Goal: Task Accomplishment & Management: Manage account settings

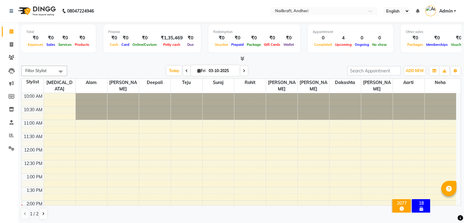
click at [116, 70] on div "[DATE] [DATE]" at bounding box center [207, 70] width 274 height 9
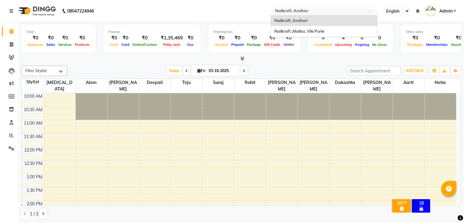
click at [316, 13] on input "text" at bounding box center [317, 12] width 88 height 6
click at [310, 30] on span "Nailkraft ,Malibu, Vile Parle" at bounding box center [299, 31] width 50 height 5
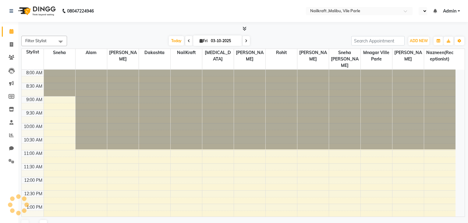
select select "en"
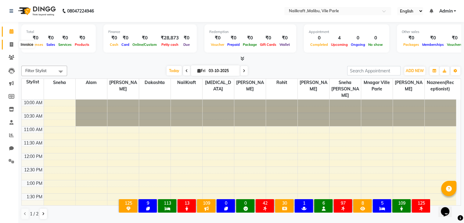
click at [13, 47] on span at bounding box center [11, 44] width 11 height 7
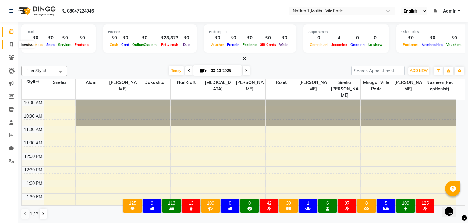
select select "service"
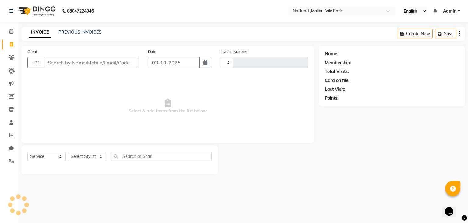
type input "0162"
select select "8988"
click at [61, 62] on input "Client" at bounding box center [91, 63] width 95 height 12
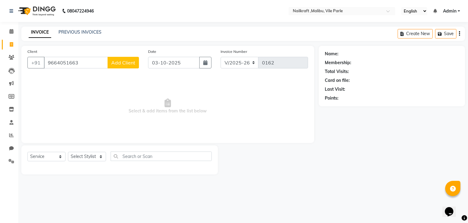
type input "9664051663"
click at [123, 69] on div "Client +91 9664051663 Add Client" at bounding box center [83, 60] width 121 height 25
click at [124, 61] on span "Add Client" at bounding box center [123, 62] width 24 height 6
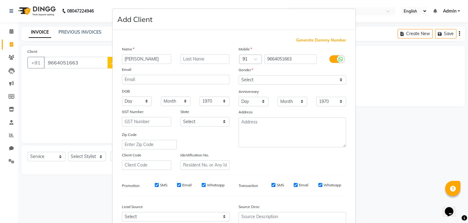
type input "[PERSON_NAME]"
click at [250, 81] on select "Select Male Female Other Prefer Not To Say" at bounding box center [293, 79] width 108 height 9
select select "female"
click at [239, 75] on select "Select Male Female Other Prefer Not To Say" at bounding box center [293, 79] width 108 height 9
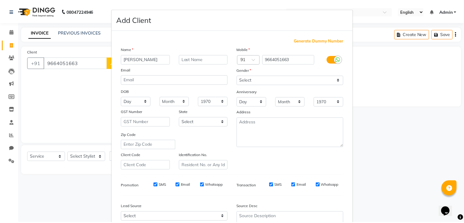
scroll to position [62, 0]
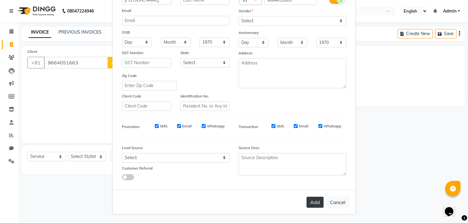
click at [308, 205] on button "Add" at bounding box center [315, 201] width 17 height 11
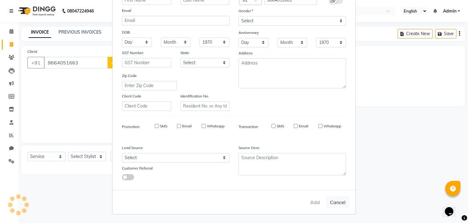
select select
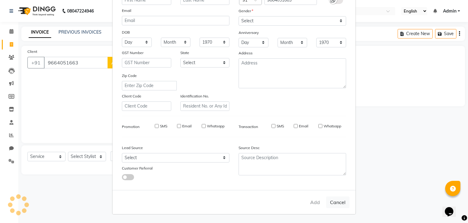
select select
checkbox input "false"
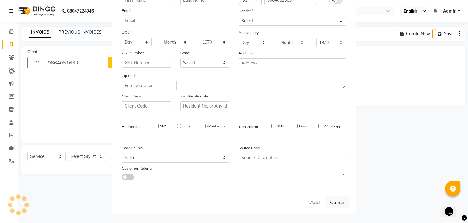
checkbox input "false"
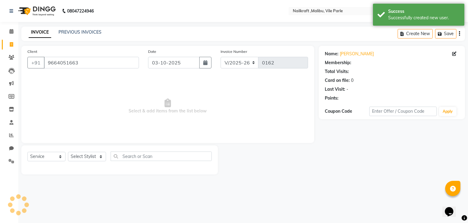
select select "1: Object"
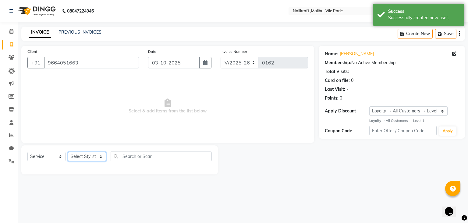
click at [93, 155] on select "Select Stylist Alam Alfred Dakashta Deepali Deepu Chatry Mnagar ville parle Nai…" at bounding box center [87, 156] width 38 height 9
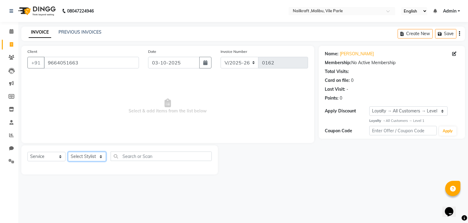
select select "91255"
click at [68, 152] on select "Select Stylist Alam Alfred Dakashta Deepali Deepu Chatry Mnagar ville parle Nai…" at bounding box center [87, 156] width 38 height 9
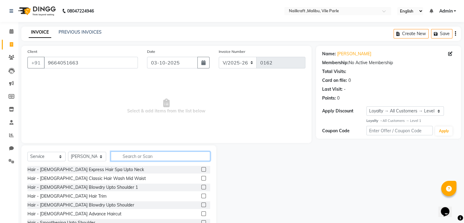
click at [125, 157] on input "text" at bounding box center [160, 155] width 99 height 9
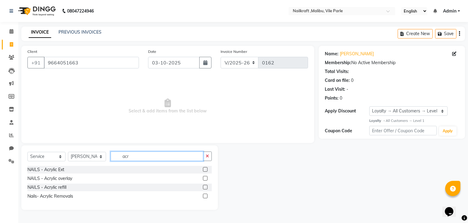
type input "acr"
click at [206, 170] on label at bounding box center [205, 169] width 5 height 5
click at [206, 170] on input "checkbox" at bounding box center [205, 169] width 4 height 4
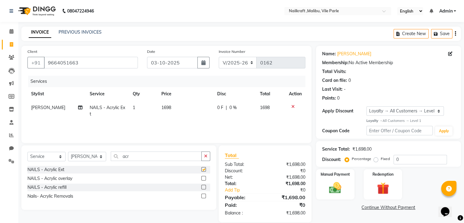
checkbox input "false"
click at [178, 105] on td "1698" at bounding box center [186, 111] width 56 height 20
select select "91255"
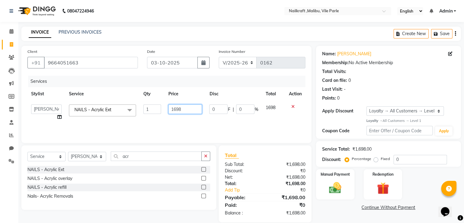
click at [178, 105] on input "1698" at bounding box center [185, 108] width 34 height 9
type input "1399"
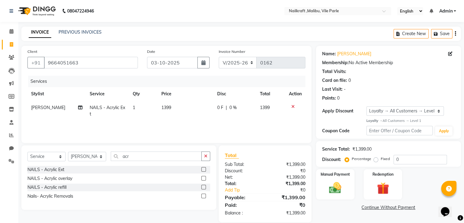
click at [222, 126] on div "Services Stylist Service Qty Price Disc Total Action Alfred NAILS - Acrylic Ext…" at bounding box center [166, 106] width 278 height 61
click at [100, 155] on select "Select Stylist Alam Alfred Dakashta Deepali Deepu Chatry Mnagar ville parle Nai…" at bounding box center [87, 156] width 38 height 9
select select "91254"
click at [68, 152] on select "Select Stylist Alam Alfred Dakashta Deepali Deepu Chatry Mnagar ville parle Nai…" at bounding box center [87, 156] width 38 height 9
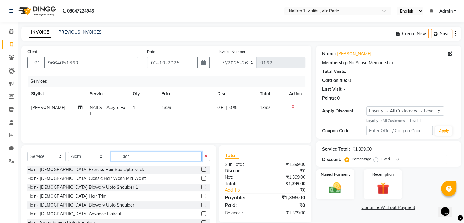
click at [158, 155] on input "acr" at bounding box center [156, 155] width 91 height 9
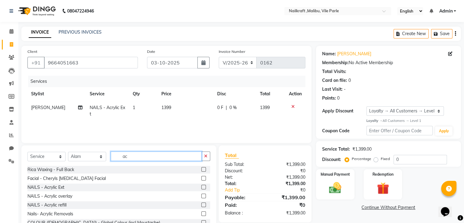
type input "a"
type input "ped"
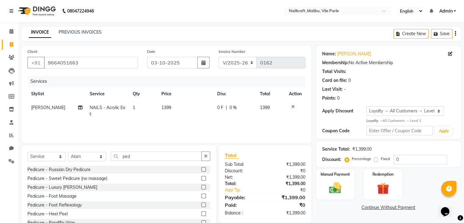
click at [201, 180] on label at bounding box center [203, 178] width 5 height 5
click at [201, 180] on input "checkbox" at bounding box center [203, 178] width 4 height 4
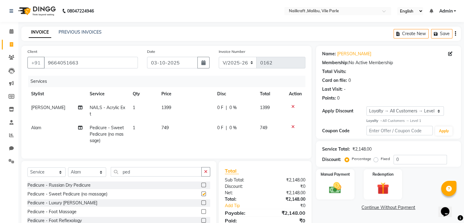
checkbox input "false"
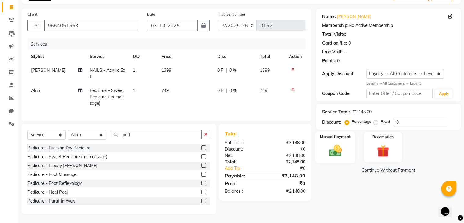
click at [332, 146] on img at bounding box center [335, 150] width 20 height 15
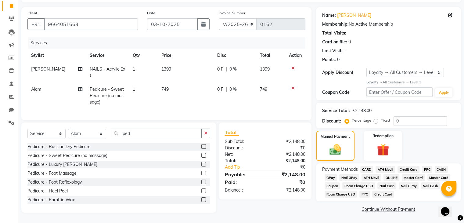
click at [442, 166] on span "CASH" at bounding box center [440, 169] width 13 height 7
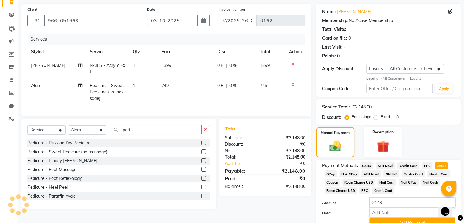
click at [387, 203] on input "2148" at bounding box center [411, 201] width 85 height 9
type input "2"
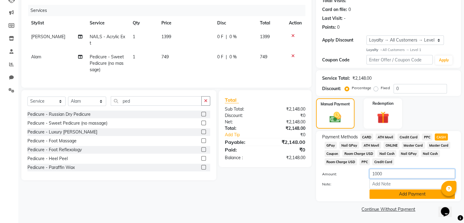
type input "1000"
click at [424, 192] on button "Add Payment" at bounding box center [411, 193] width 85 height 9
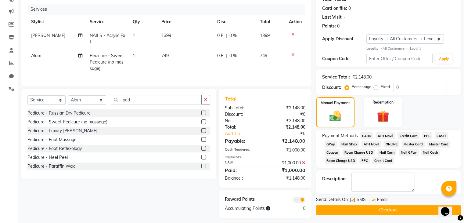
click at [331, 143] on span "GPay" at bounding box center [330, 143] width 13 height 7
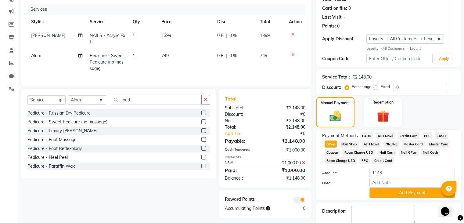
click at [410, 188] on div "Note:" at bounding box center [388, 183] width 142 height 10
click at [410, 193] on button "Add Payment" at bounding box center [411, 192] width 85 height 9
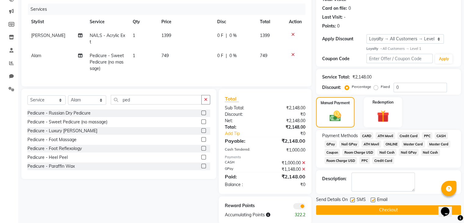
click at [301, 209] on span at bounding box center [299, 206] width 12 height 6
click at [305, 207] on input "checkbox" at bounding box center [305, 207] width 0 height 0
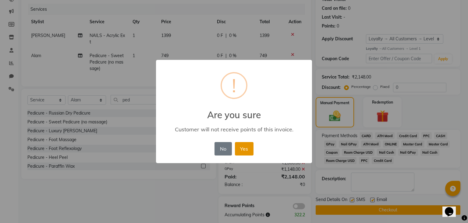
click at [250, 145] on button "Yes" at bounding box center [244, 148] width 19 height 13
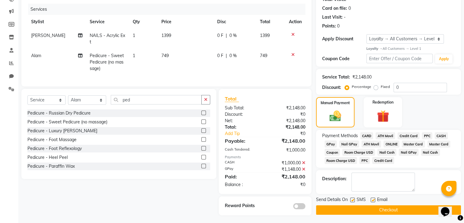
click at [356, 210] on button "Checkout" at bounding box center [388, 209] width 145 height 9
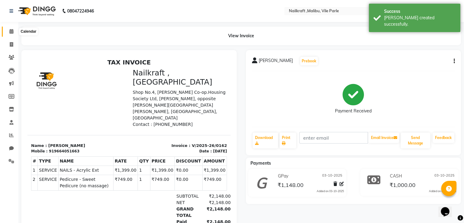
click at [9, 32] on span at bounding box center [11, 31] width 11 height 7
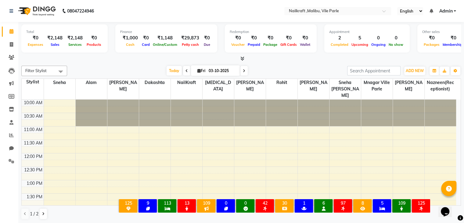
click at [166, 7] on nav "08047224946 Select Location × Nailkraft ,Malibu, Vile Parle English ENGLISH Esp…" at bounding box center [232, 11] width 464 height 22
click at [143, 57] on div at bounding box center [240, 58] width 439 height 6
click at [10, 44] on icon at bounding box center [11, 44] width 3 height 5
select select "service"
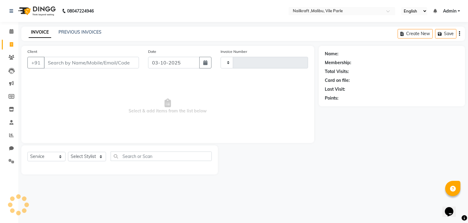
type input "0163"
select select "8988"
click at [11, 57] on icon at bounding box center [12, 57] width 6 height 5
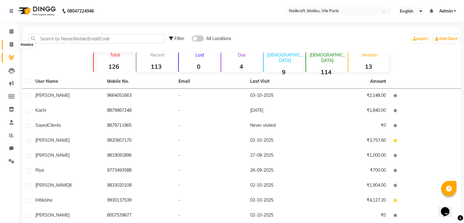
click at [11, 43] on icon at bounding box center [11, 44] width 3 height 5
select select "service"
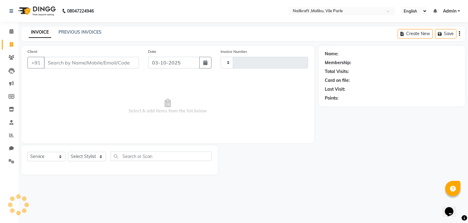
type input "0163"
select select "8988"
click at [82, 30] on link "PREVIOUS INVOICES" at bounding box center [80, 31] width 43 height 5
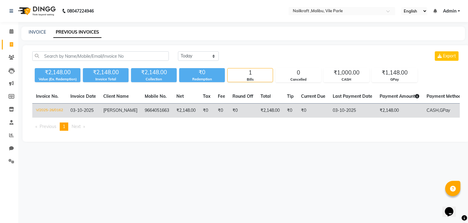
click at [378, 110] on td "₹2,148.00" at bounding box center [399, 110] width 47 height 14
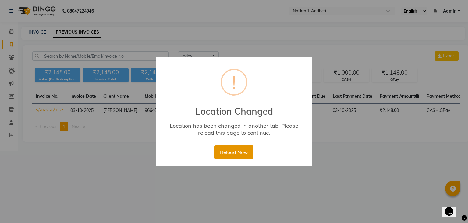
click at [241, 152] on button "Reload Now" at bounding box center [234, 151] width 39 height 13
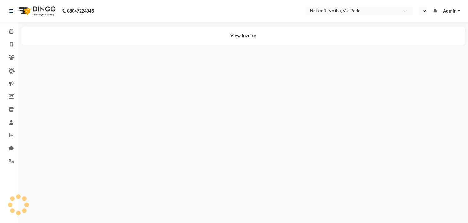
select select "en"
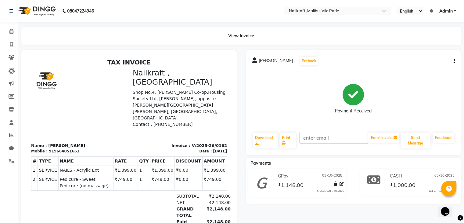
click at [453, 62] on button "button" at bounding box center [453, 61] width 4 height 6
click at [432, 69] on div "Edit Invoice" at bounding box center [423, 69] width 42 height 8
select select "service"
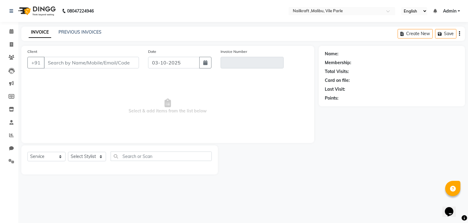
type input "9664051663"
type input "V/2025-26/0162"
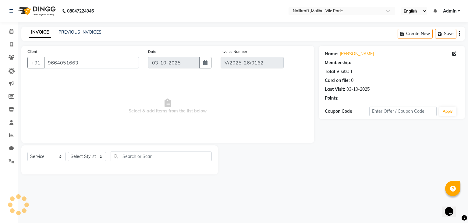
select select "1: Object"
select select "select"
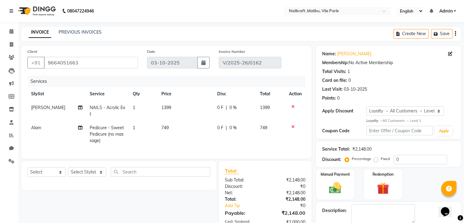
click at [293, 126] on icon at bounding box center [292, 126] width 3 height 4
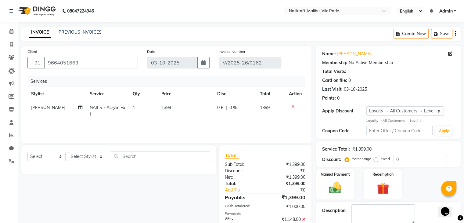
click at [207, 106] on td "1399" at bounding box center [186, 111] width 56 height 20
click at [213, 106] on td "0 F | 0 %" at bounding box center [234, 111] width 43 height 20
select select "91255"
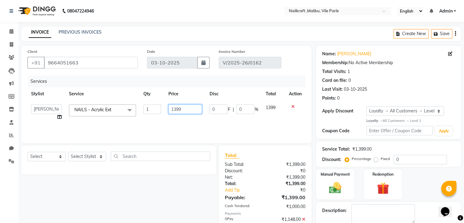
click at [191, 107] on input "1399" at bounding box center [185, 108] width 34 height 9
type input "1"
type input "0"
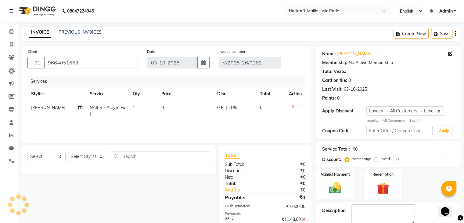
click at [428, 173] on div "Manual Payment Redemption" at bounding box center [388, 184] width 154 height 30
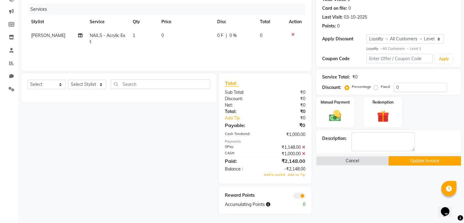
click at [302, 147] on icon at bounding box center [303, 147] width 3 height 4
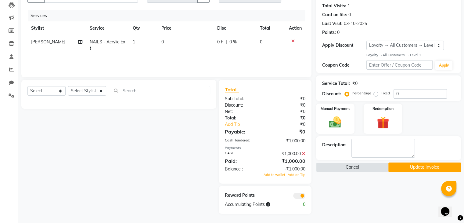
scroll to position [66, 0]
click at [303, 153] on icon at bounding box center [303, 153] width 3 height 4
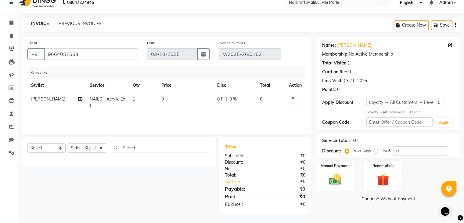
scroll to position [9, 0]
click at [340, 173] on img at bounding box center [335, 179] width 20 height 15
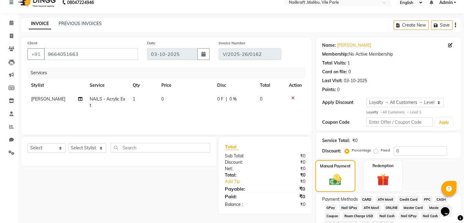
scroll to position [39, 0]
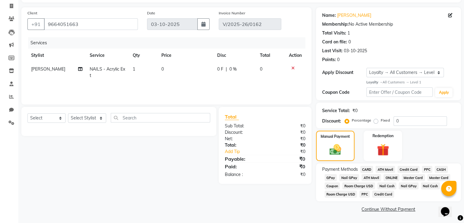
click at [331, 176] on span "GPay" at bounding box center [330, 177] width 13 height 7
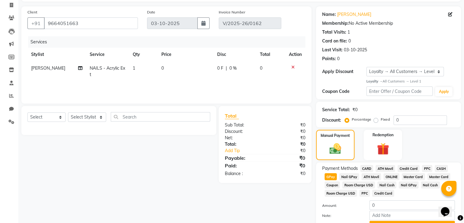
scroll to position [72, 0]
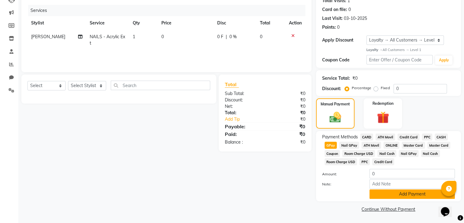
click at [430, 194] on button "Add Payment" at bounding box center [411, 193] width 85 height 9
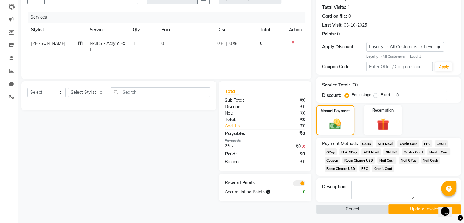
click at [402, 211] on button "Update Invoice" at bounding box center [424, 208] width 73 height 9
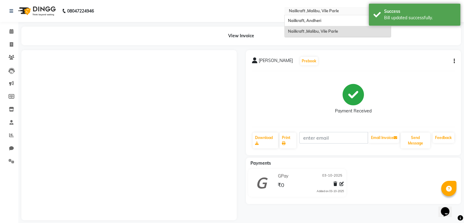
click at [307, 13] on input "text" at bounding box center [331, 12] width 88 height 6
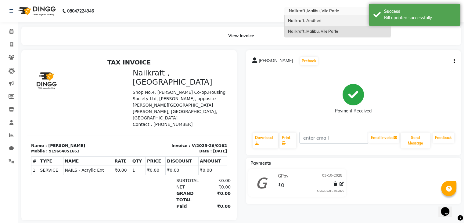
click at [306, 20] on span "Nailkraft, Andheri" at bounding box center [304, 20] width 33 height 5
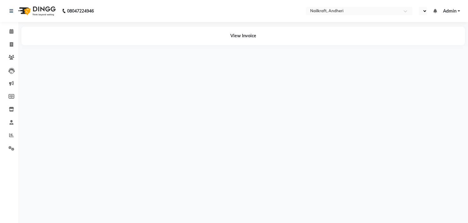
select select "en"
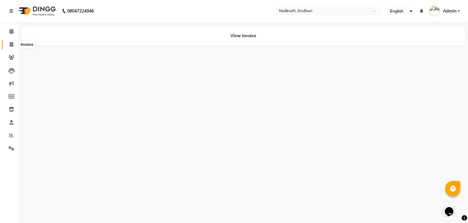
click at [11, 47] on icon at bounding box center [11, 44] width 3 height 5
select select "6081"
select select "service"
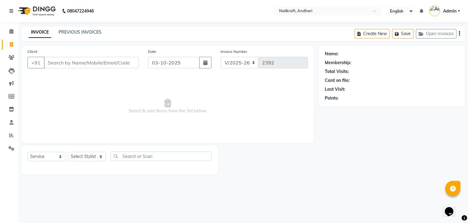
click at [62, 62] on input "Client" at bounding box center [91, 63] width 95 height 12
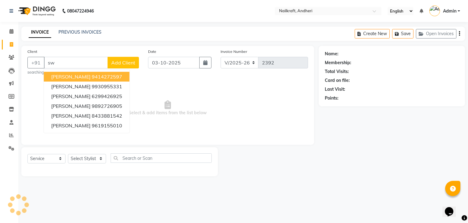
type input "s"
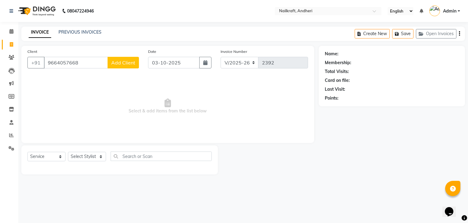
type input "9664057668"
click at [132, 66] on button "Add Client" at bounding box center [123, 63] width 31 height 12
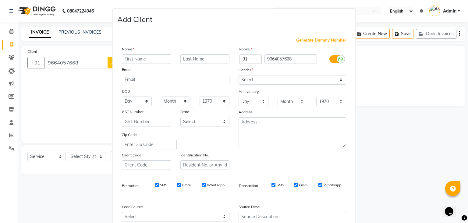
click at [132, 61] on input "text" at bounding box center [146, 58] width 49 height 9
type input "[PERSON_NAME]"
click at [239, 78] on select "Select Male Female Other Prefer Not To Say" at bounding box center [293, 79] width 108 height 9
select select "[DEMOGRAPHIC_DATA]"
click at [239, 75] on select "Select Male Female Other Prefer Not To Say" at bounding box center [293, 79] width 108 height 9
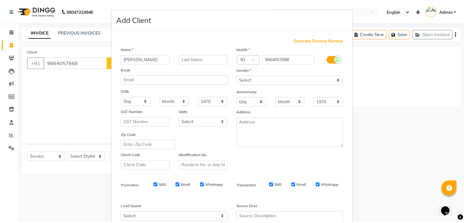
scroll to position [62, 0]
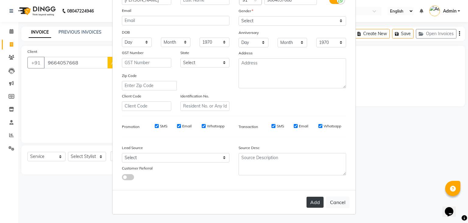
click at [310, 205] on button "Add" at bounding box center [315, 201] width 17 height 11
click at [91, 155] on ngb-modal-window "Add Client Generate Dummy Number Name Shweta kadam Email DOB Day 01 02 03 04 05…" at bounding box center [234, 111] width 468 height 223
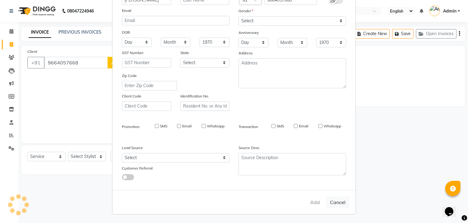
select select
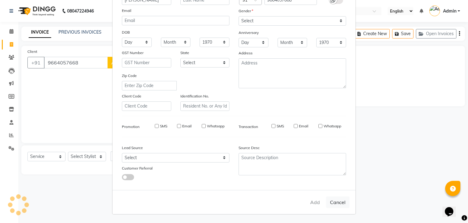
select select
checkbox input "false"
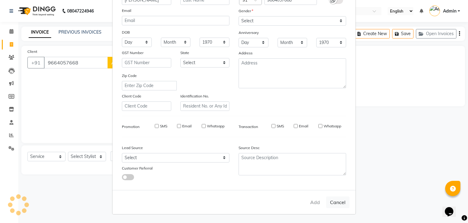
checkbox input "false"
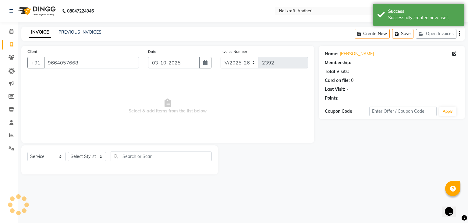
select select "1: Object"
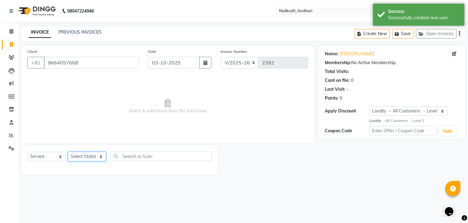
click at [100, 155] on select "Select Stylist Aarti Alam Alfred Dakashta Deepali Deepu Chatry NailKraft Neha N…" at bounding box center [87, 156] width 38 height 9
select select "90866"
click at [68, 152] on select "Select Stylist Aarti Alam Alfred Dakashta Deepali Deepu Chatry NailKraft Neha N…" at bounding box center [87, 156] width 38 height 9
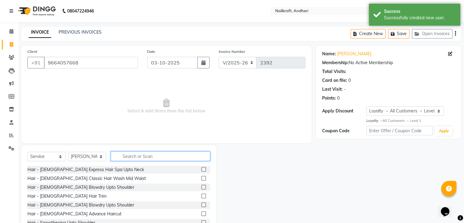
click at [156, 155] on input "text" at bounding box center [160, 155] width 99 height 9
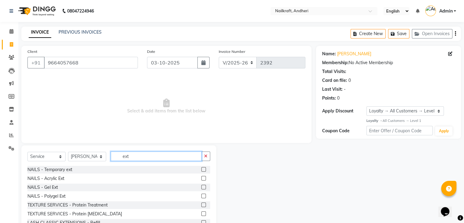
type input "ext"
click at [201, 179] on label at bounding box center [203, 178] width 5 height 5
click at [201, 179] on input "checkbox" at bounding box center [203, 178] width 4 height 4
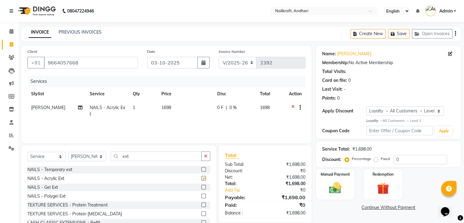
checkbox input "false"
click at [174, 111] on td "1698" at bounding box center [186, 111] width 56 height 20
select select "90866"
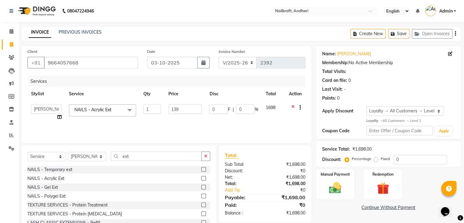
type input "1399"
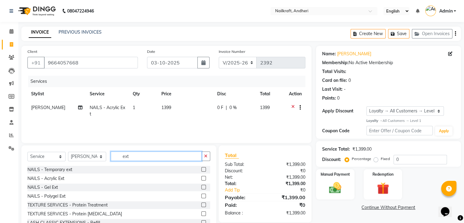
click at [165, 160] on input "ext" at bounding box center [156, 155] width 91 height 9
type input "e"
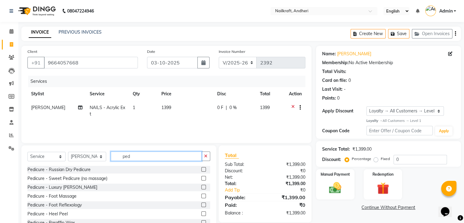
type input "ped"
click at [97, 159] on select "Select Stylist Aarti Alam Alfred Dakashta Deepali Deepu Chatry NailKraft Neha N…" at bounding box center [87, 156] width 38 height 9
select select "67704"
click at [68, 152] on select "Select Stylist Aarti Alam Alfred Dakashta Deepali Deepu Chatry NailKraft Neha N…" at bounding box center [87, 156] width 38 height 9
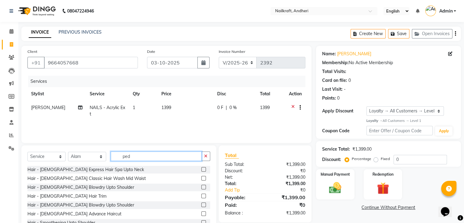
click at [185, 156] on input "ped" at bounding box center [156, 155] width 91 height 9
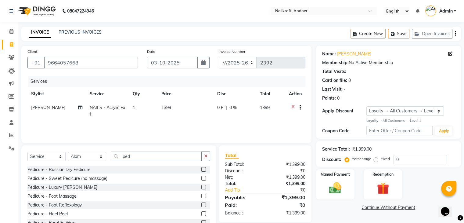
click at [201, 178] on label at bounding box center [203, 178] width 5 height 5
click at [201, 178] on input "checkbox" at bounding box center [203, 178] width 4 height 4
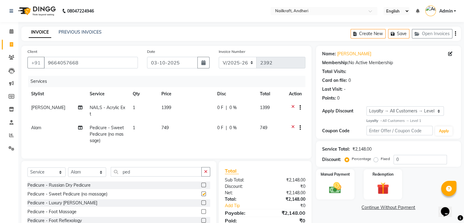
checkbox input "false"
click at [335, 184] on img at bounding box center [335, 187] width 20 height 15
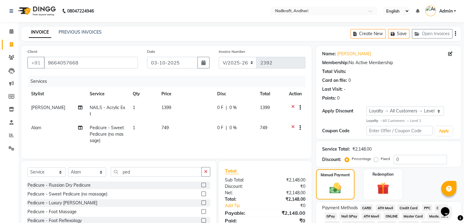
click at [437, 208] on span "CASH" at bounding box center [440, 207] width 13 height 7
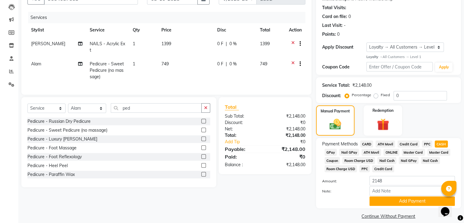
scroll to position [72, 0]
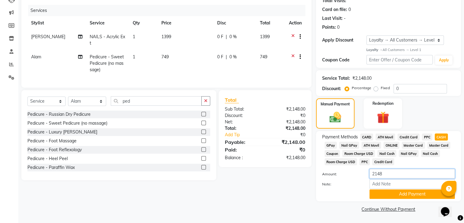
click at [427, 172] on input "2148" at bounding box center [411, 173] width 85 height 9
type input "2"
type input "1000"
click at [423, 198] on button "Add Payment" at bounding box center [411, 193] width 85 height 9
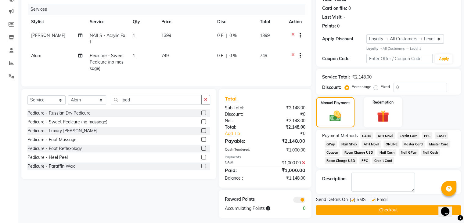
click at [333, 143] on span "GPay" at bounding box center [330, 143] width 13 height 7
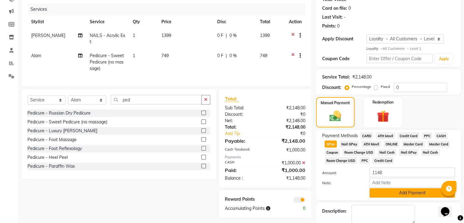
click at [389, 194] on button "Add Payment" at bounding box center [411, 192] width 85 height 9
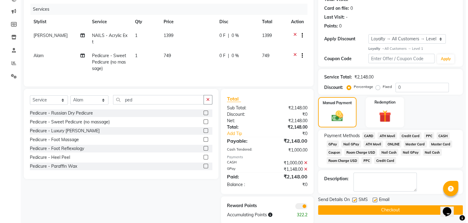
scroll to position [88, 0]
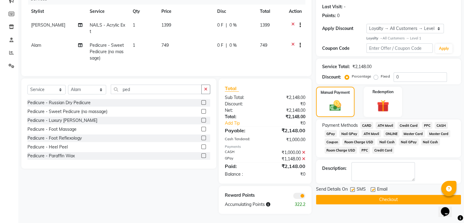
click at [304, 195] on span at bounding box center [299, 195] width 12 height 6
click at [305, 196] on input "checkbox" at bounding box center [305, 196] width 0 height 0
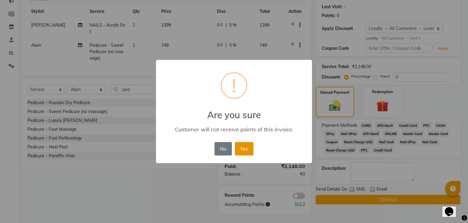
click at [247, 143] on button "Yes" at bounding box center [244, 148] width 19 height 13
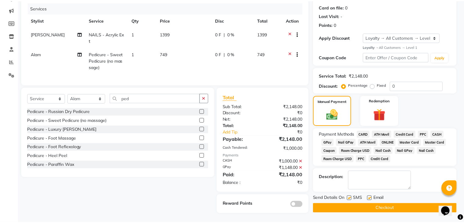
scroll to position [79, 0]
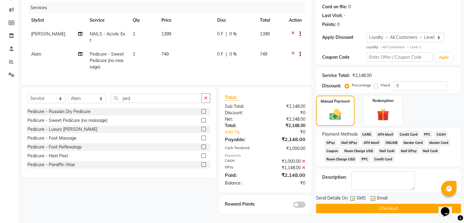
click at [375, 208] on div "Name: Shweta Kadam Membership: No Active Membership Total Visits: Card on file:…" at bounding box center [390, 92] width 149 height 241
click at [374, 206] on button "Checkout" at bounding box center [388, 207] width 145 height 9
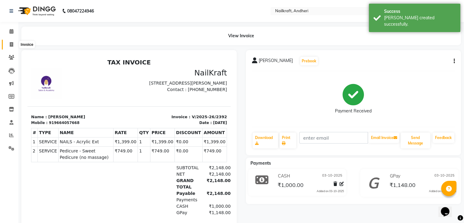
click at [11, 41] on span at bounding box center [11, 44] width 11 height 7
select select "service"
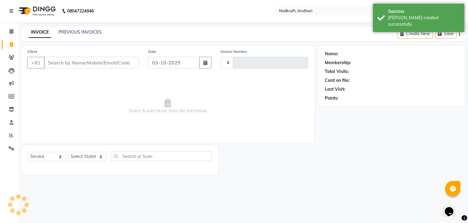
type input "2393"
select select "6081"
click at [72, 61] on input "Client" at bounding box center [91, 63] width 95 height 12
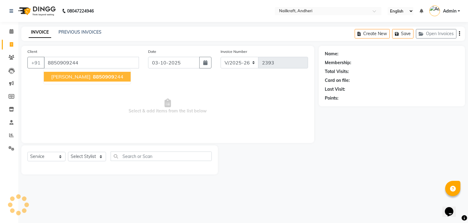
type input "8850909244"
select select "1: Object"
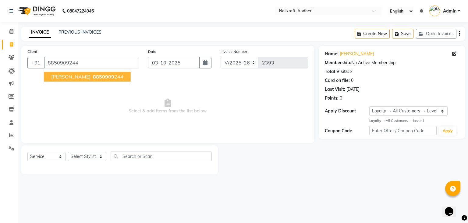
click at [68, 72] on button "Dhruvi 8850909 244" at bounding box center [87, 77] width 87 height 10
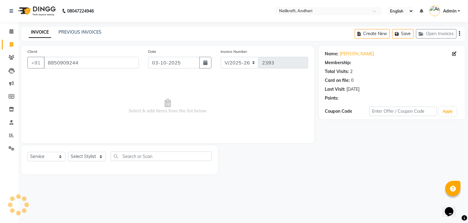
select select "1: Object"
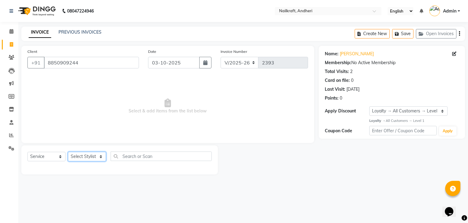
click at [95, 158] on select "Select Stylist Aarti Alam Alfred Dakashta Deepali Deepu Chatry NailKraft Neha N…" at bounding box center [87, 156] width 38 height 9
select select "93634"
click at [68, 152] on select "Select Stylist Aarti Alam Alfred Dakashta Deepali Deepu Chatry NailKraft Neha N…" at bounding box center [87, 156] width 38 height 9
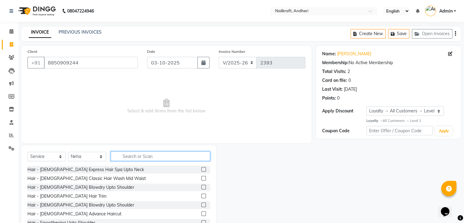
click at [144, 157] on input "text" at bounding box center [160, 155] width 99 height 9
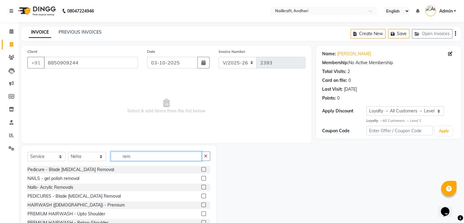
type input "rem"
click at [201, 186] on label at bounding box center [203, 186] width 5 height 5
click at [201, 186] on input "checkbox" at bounding box center [203, 187] width 4 height 4
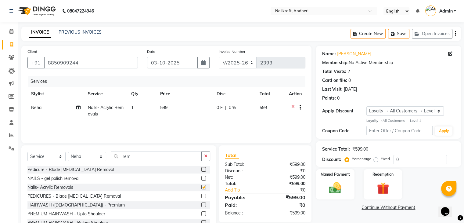
checkbox input "false"
click at [333, 179] on div "Manual Payment" at bounding box center [335, 183] width 40 height 31
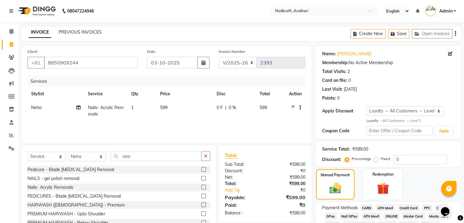
scroll to position [39, 0]
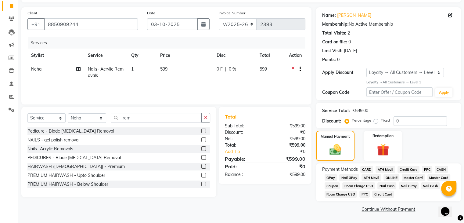
click at [333, 174] on span "GPay" at bounding box center [330, 177] width 13 height 7
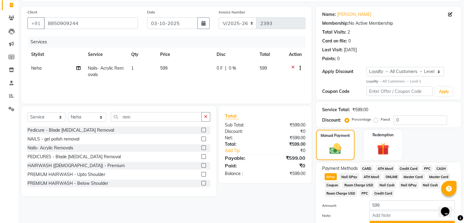
scroll to position [72, 0]
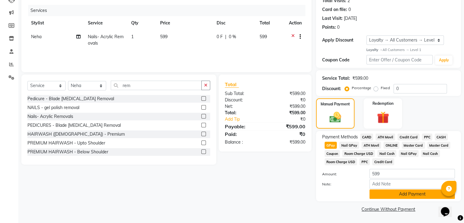
click at [421, 198] on button "Add Payment" at bounding box center [411, 193] width 85 height 9
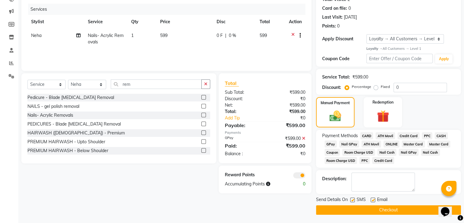
click at [374, 206] on button "Checkout" at bounding box center [388, 209] width 145 height 9
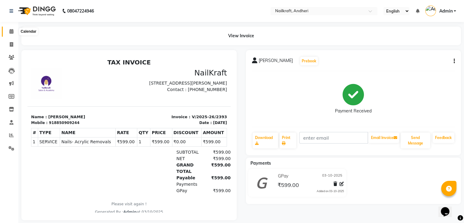
click at [10, 33] on icon at bounding box center [11, 31] width 4 height 5
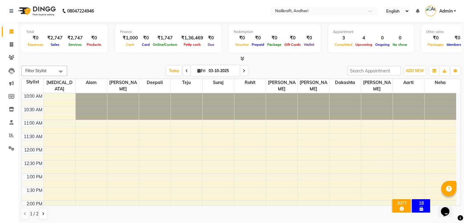
click at [10, 33] on icon at bounding box center [11, 31] width 4 height 5
click at [135, 62] on div "Total ₹0 Expenses ₹2,747 Sales ₹2,747 Services ₹0 Products Finance ₹1,000 Cash …" at bounding box center [240, 122] width 445 height 201
click at [5, 52] on link "Clients" at bounding box center [9, 57] width 15 height 10
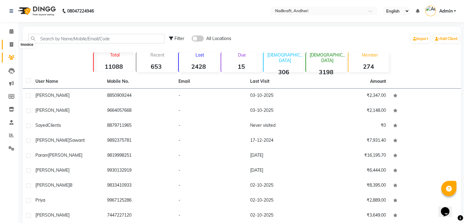
click at [13, 44] on icon at bounding box center [11, 44] width 3 height 5
select select "service"
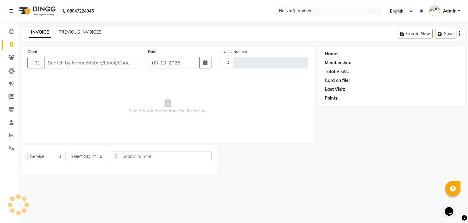
type input "2394"
select select "6081"
click at [98, 65] on input "Client" at bounding box center [91, 63] width 95 height 12
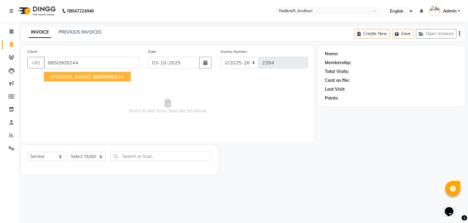
type input "8850909244"
select select "1: Object"
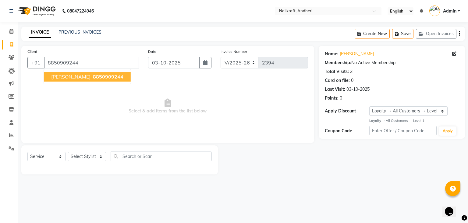
click at [93, 77] on span "88509092" at bounding box center [105, 76] width 24 height 6
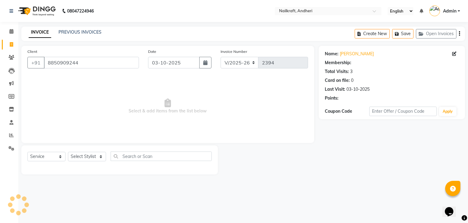
select select "1: Object"
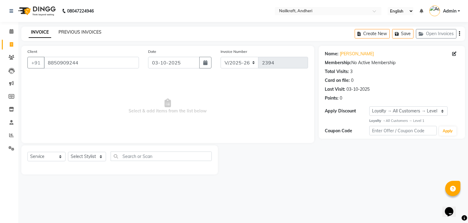
click at [66, 33] on link "PREVIOUS INVOICES" at bounding box center [80, 31] width 43 height 5
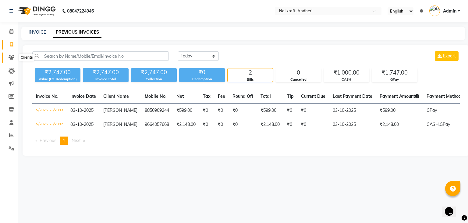
click at [10, 55] on icon at bounding box center [12, 57] width 6 height 5
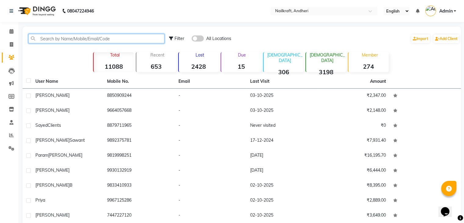
click at [82, 42] on input "text" at bounding box center [96, 38] width 136 height 9
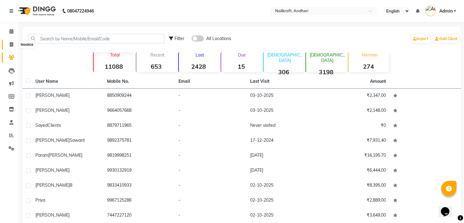
click at [9, 41] on span at bounding box center [11, 44] width 11 height 7
select select "service"
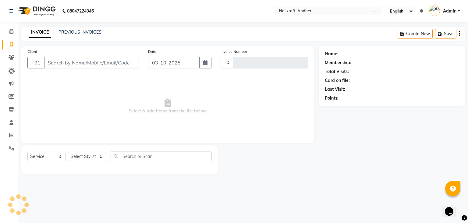
type input "2394"
select select "6081"
click at [84, 59] on input "Client" at bounding box center [91, 63] width 95 height 12
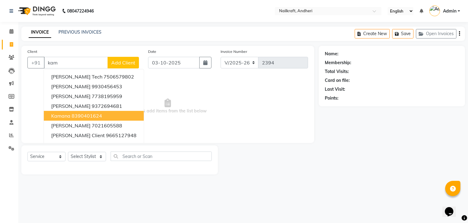
click at [83, 115] on ngb-highlight "8390401624" at bounding box center [87, 116] width 30 height 6
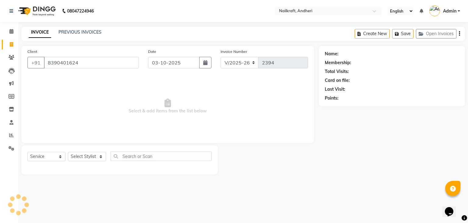
type input "8390401624"
select select "1: Object"
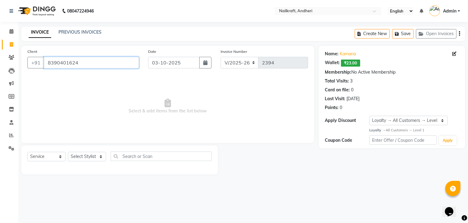
click at [126, 60] on input "8390401624" at bounding box center [91, 63] width 95 height 12
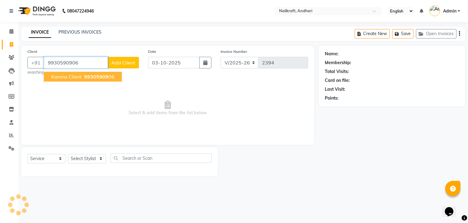
type input "9930590906"
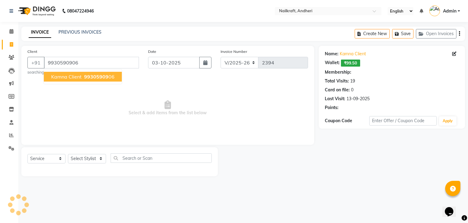
select select "2: Object"
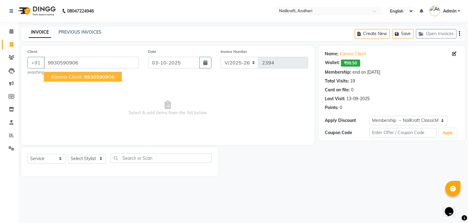
click at [97, 78] on span "99305909" at bounding box center [96, 76] width 24 height 6
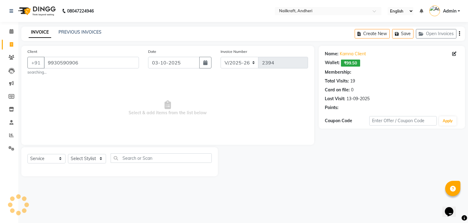
select select "2: Object"
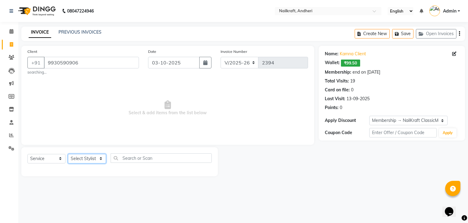
click at [92, 159] on select "Select Stylist Aarti Alam Alfred Dakashta Deepali Deepu Chatry NailKraft Neha N…" at bounding box center [87, 158] width 38 height 9
select select "67704"
click at [68, 154] on select "Select Stylist Aarti Alam Alfred Dakashta Deepali Deepu Chatry NailKraft Neha N…" at bounding box center [87, 158] width 38 height 9
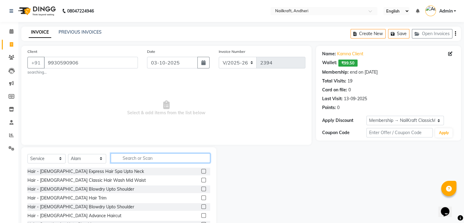
click at [168, 157] on input "text" at bounding box center [160, 157] width 99 height 9
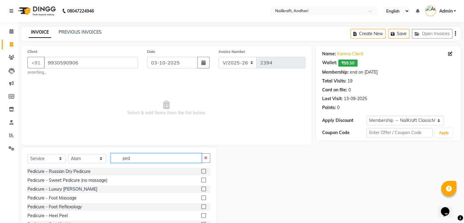
type input "ped"
click at [201, 180] on label at bounding box center [203, 179] width 5 height 5
click at [201, 180] on input "checkbox" at bounding box center [203, 180] width 4 height 4
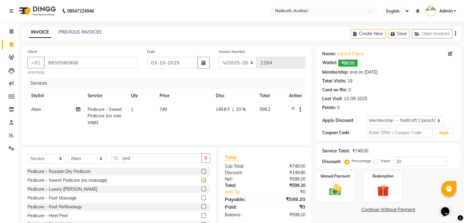
checkbox input "false"
click at [183, 115] on td "749" at bounding box center [184, 115] width 56 height 27
select select "67704"
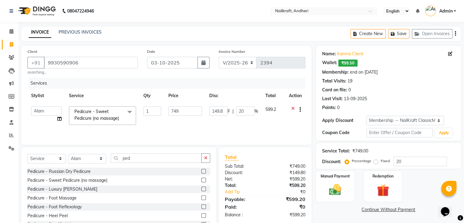
click at [183, 115] on input "749" at bounding box center [185, 110] width 34 height 9
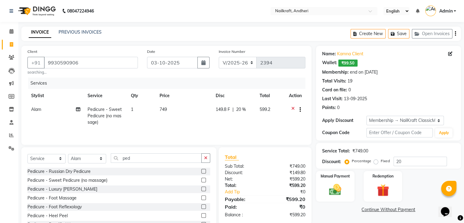
click at [206, 126] on tr "Alam Pedicure - Sweet Pedicure (no massage) 1 749 149.8 F | 20 % 599.2" at bounding box center [166, 115] width 278 height 27
click at [162, 155] on input "ped" at bounding box center [156, 157] width 91 height 9
type input "p"
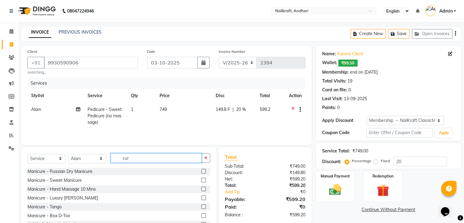
type input "cur"
click at [201, 181] on label at bounding box center [203, 179] width 5 height 5
click at [201, 181] on input "checkbox" at bounding box center [203, 180] width 4 height 4
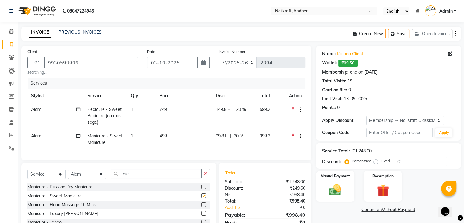
checkbox input "false"
click at [183, 178] on input "cur" at bounding box center [156, 173] width 91 height 9
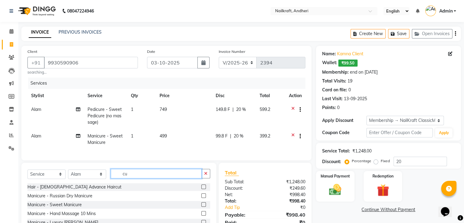
type input "c"
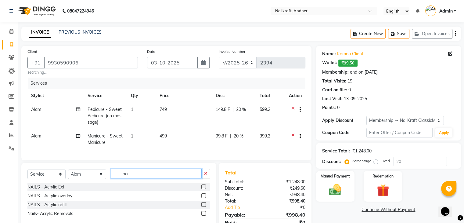
type input "acr"
click at [204, 189] on label at bounding box center [203, 186] width 5 height 5
click at [204, 189] on input "checkbox" at bounding box center [203, 187] width 4 height 4
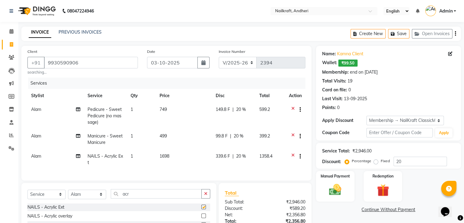
checkbox input "false"
click at [197, 158] on td "1698" at bounding box center [184, 159] width 56 height 20
select select "67704"
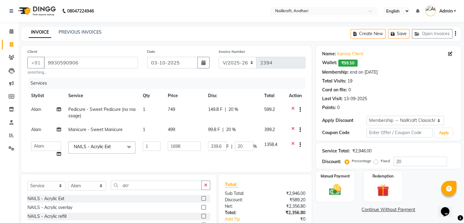
click at [197, 158] on td "1698" at bounding box center [184, 149] width 40 height 23
click at [193, 148] on input "1698" at bounding box center [184, 145] width 33 height 9
type input "1399"
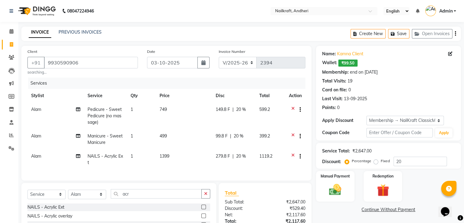
click at [247, 146] on td "99.8 F | 20 %" at bounding box center [234, 139] width 44 height 20
select select "67704"
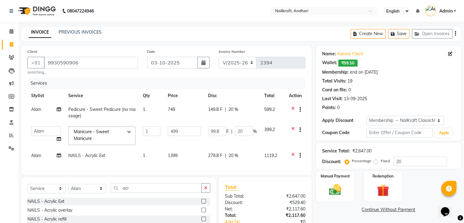
click at [246, 155] on div "279.8 F | 20 %" at bounding box center [232, 155] width 49 height 6
select select "67704"
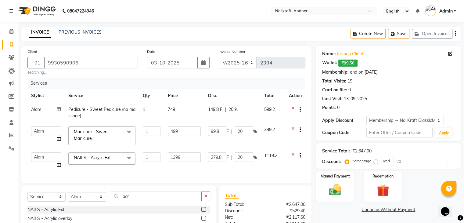
click at [246, 155] on input "20" at bounding box center [244, 156] width 18 height 9
type input "2"
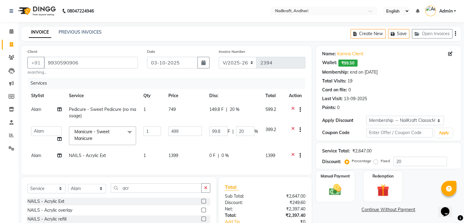
click at [326, 209] on link "Continue Without Payment" at bounding box center [388, 209] width 142 height 6
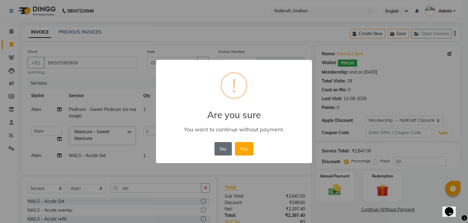
click at [226, 147] on button "No" at bounding box center [223, 148] width 17 height 13
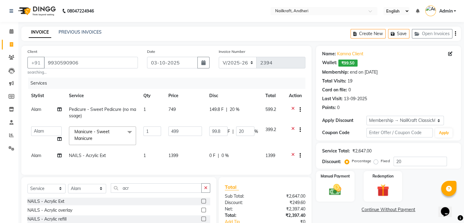
click at [38, 111] on span "Alam" at bounding box center [36, 108] width 10 height 5
select select "67704"
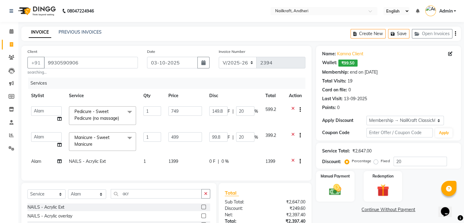
click at [38, 111] on select "Aarti Alam Alfred Dakashta Deepali Deepu Chatry NailKraft Neha Nikita Rohit san…" at bounding box center [46, 110] width 30 height 9
click at [41, 138] on select "Aarti Alam Alfred Dakashta Deepali Deepu Chatry NailKraft Neha Nikita Rohit san…" at bounding box center [46, 136] width 30 height 9
click at [46, 138] on select "Aarti Alam Alfred Dakashta Deepali Deepu Chatry NailKraft Neha Nikita Rohit san…" at bounding box center [46, 136] width 30 height 9
click at [37, 159] on span "Alam" at bounding box center [36, 160] width 10 height 5
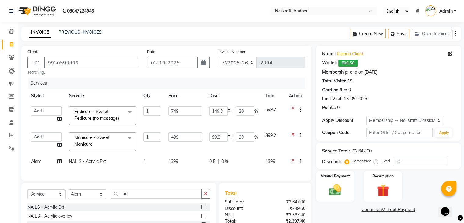
select select "67704"
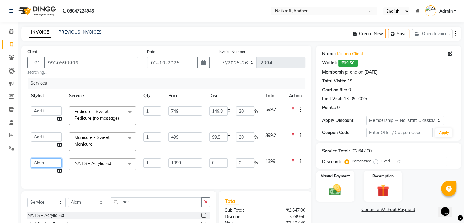
click at [37, 159] on select "Aarti Alam Alfred Dakashta Deepali Deepu Chatry NailKraft Neha Nikita Rohit san…" at bounding box center [46, 162] width 30 height 9
select select "76535"
click at [132, 205] on input "acr" at bounding box center [156, 201] width 91 height 9
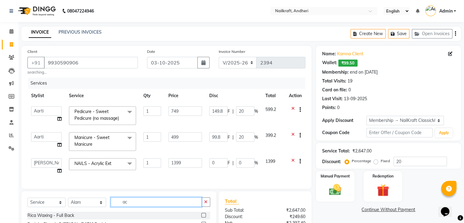
type input "a"
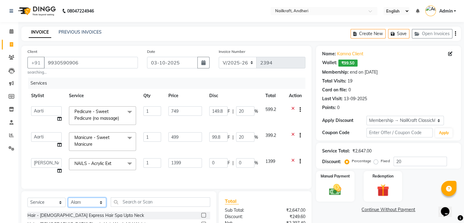
click at [84, 206] on select "Select Stylist Aarti Alam Alfred Dakashta Deepali Deepu Chatry NailKraft Neha N…" at bounding box center [87, 201] width 38 height 9
click at [68, 202] on select "Select Stylist Aarti Alam Alfred Dakashta Deepali Deepu Chatry NailKraft Neha N…" at bounding box center [87, 201] width 38 height 9
click at [95, 207] on select "Select Stylist Aarti Alam Alfred Dakashta Deepali Deepu Chatry NailKraft Neha N…" at bounding box center [87, 201] width 38 height 9
select select "76535"
click at [68, 202] on select "Select Stylist Aarti Alam Alfred Dakashta Deepali Deepu Chatry NailKraft Neha N…" at bounding box center [87, 201] width 38 height 9
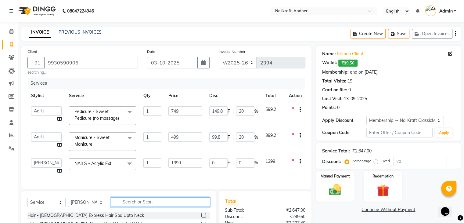
click at [155, 206] on input "text" at bounding box center [160, 201] width 99 height 9
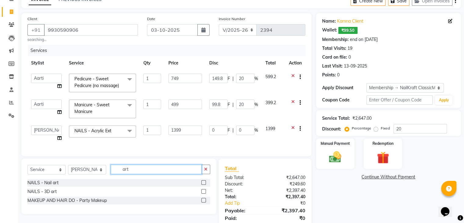
scroll to position [36, 0]
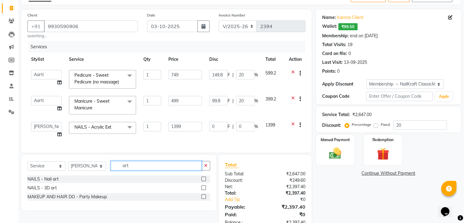
type input "art"
click at [205, 181] on label at bounding box center [203, 178] width 5 height 5
click at [205, 181] on input "checkbox" at bounding box center [203, 179] width 4 height 4
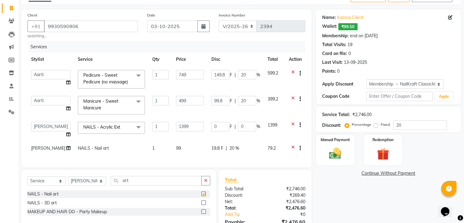
checkbox input "false"
click at [188, 145] on td "99" at bounding box center [189, 148] width 35 height 15
select select "76535"
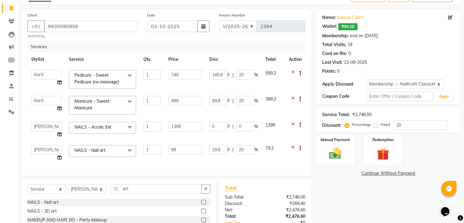
click at [188, 145] on input "99" at bounding box center [185, 149] width 34 height 9
type input "9"
type input "699"
click at [139, 193] on input "art" at bounding box center [156, 188] width 91 height 9
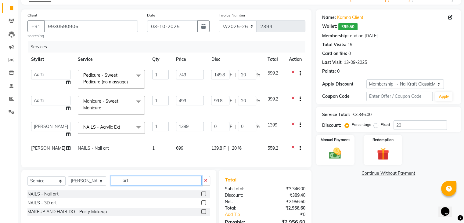
click at [139, 185] on input "art" at bounding box center [156, 180] width 91 height 9
type input "sto"
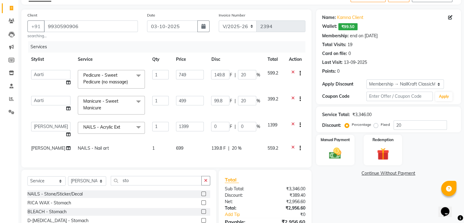
click at [205, 196] on label at bounding box center [203, 193] width 5 height 5
click at [205, 196] on input "checkbox" at bounding box center [203, 194] width 4 height 4
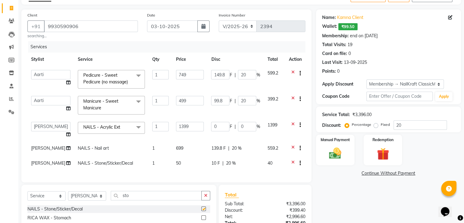
checkbox input "false"
click at [181, 167] on td "50" at bounding box center [189, 163] width 35 height 15
select select "76535"
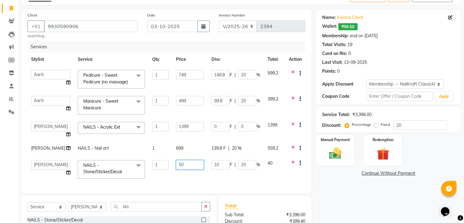
click at [181, 167] on input "50" at bounding box center [190, 164] width 28 height 9
type input "5"
type input "250"
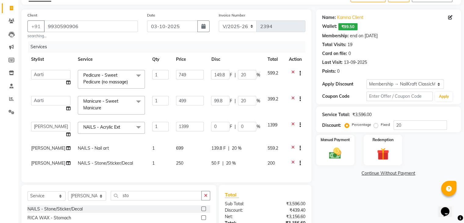
click at [351, 197] on div "Name: Kamna Client Wallet: ₹99.50 Membership: end on 26-08-2026 Total Visits: 1…" at bounding box center [390, 135] width 149 height 252
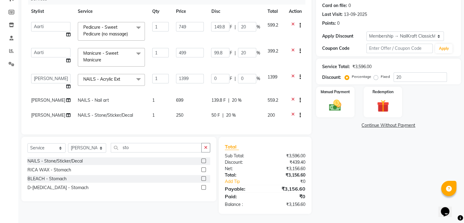
scroll to position [94, 0]
click at [238, 97] on span "20 %" at bounding box center [236, 100] width 10 height 6
select select "76535"
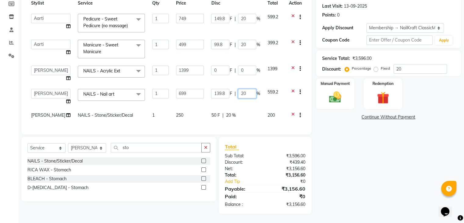
click at [238, 89] on input "20" at bounding box center [247, 93] width 18 height 9
type input "0"
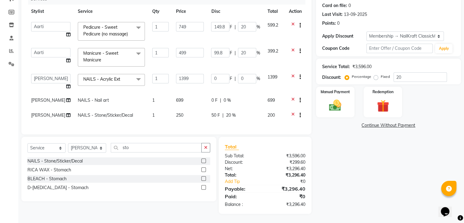
click at [235, 112] on div "50 F | 20 %" at bounding box center [235, 115] width 49 height 6
select select "76535"
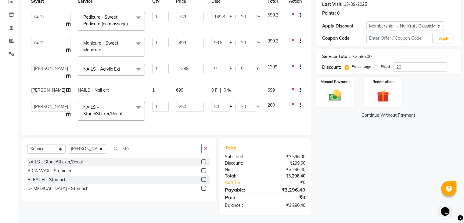
click at [235, 110] on div "50 F | 20 %" at bounding box center [235, 106] width 49 height 9
click at [240, 111] on input "20" at bounding box center [247, 106] width 18 height 9
type input "2"
type input "0"
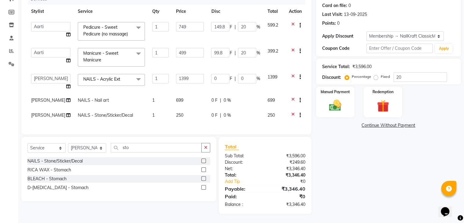
click at [407, 195] on div "Name: Kamna Client Wallet: ₹99.50 Membership: end on 26-08-2026 Total Visits: 1…" at bounding box center [390, 88] width 149 height 252
click at [411, 72] on input "20" at bounding box center [419, 76] width 53 height 9
click at [341, 98] on img at bounding box center [335, 105] width 20 height 15
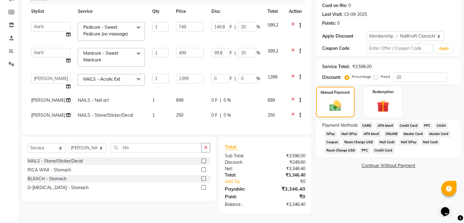
click at [437, 122] on span "CASH" at bounding box center [440, 125] width 13 height 7
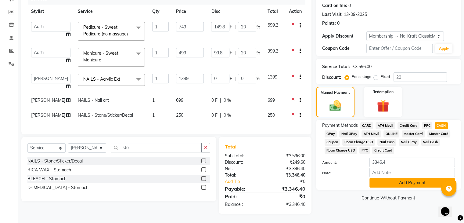
click at [412, 178] on button "Add Payment" at bounding box center [411, 182] width 85 height 9
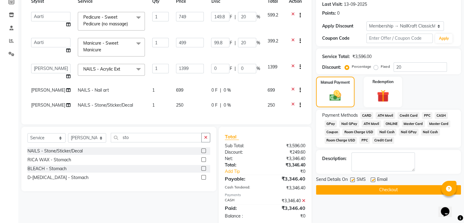
click at [442, 114] on span "CASH" at bounding box center [440, 115] width 13 height 7
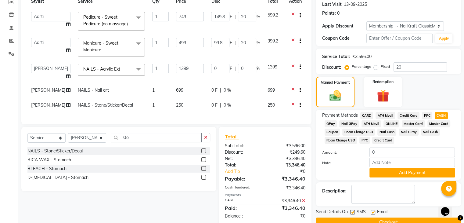
click at [334, 125] on span "GPay" at bounding box center [330, 123] width 13 height 7
click at [382, 94] on img at bounding box center [382, 96] width 20 height 16
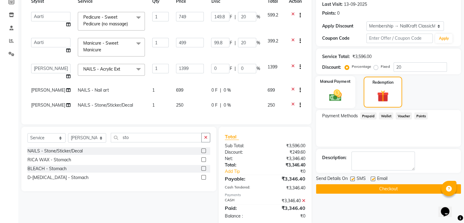
click at [337, 85] on div "Manual Payment" at bounding box center [335, 92] width 40 height 32
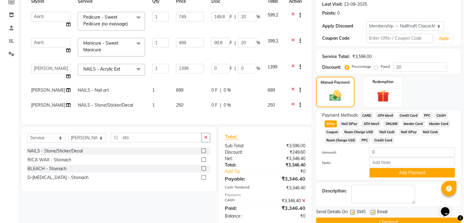
click at [436, 114] on span "CASH" at bounding box center [440, 115] width 13 height 7
click at [407, 151] on input "0" at bounding box center [411, 151] width 85 height 9
type input "3000"
click at [412, 176] on button "Add Payment" at bounding box center [411, 172] width 85 height 9
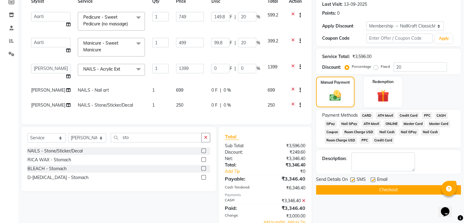
click at [332, 122] on span "GPay" at bounding box center [330, 123] width 13 height 7
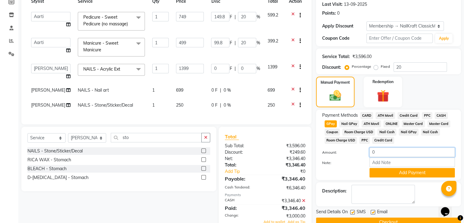
click at [404, 149] on input "0" at bounding box center [411, 151] width 85 height 9
type input "346"
click at [409, 175] on button "Add Payment" at bounding box center [411, 172] width 85 height 9
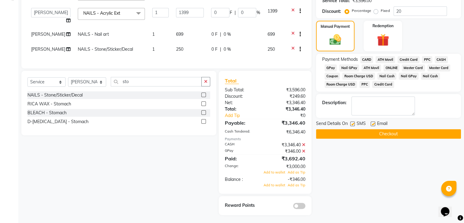
scroll to position [153, 0]
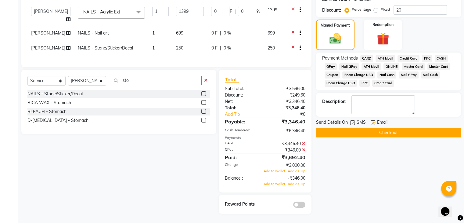
click at [303, 152] on icon at bounding box center [303, 150] width 3 height 4
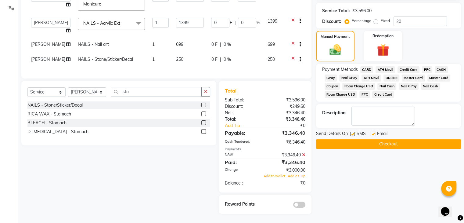
click at [303, 155] on icon at bounding box center [303, 154] width 3 height 4
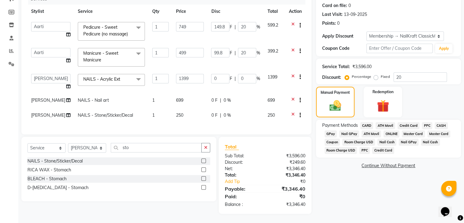
scroll to position [94, 0]
click at [438, 122] on span "CASH" at bounding box center [440, 125] width 13 height 7
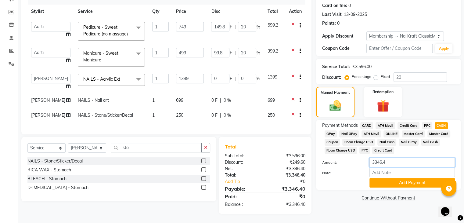
click at [392, 157] on input "3346.4" at bounding box center [411, 161] width 85 height 9
type input "3000"
click at [399, 178] on button "Add Payment" at bounding box center [411, 182] width 85 height 9
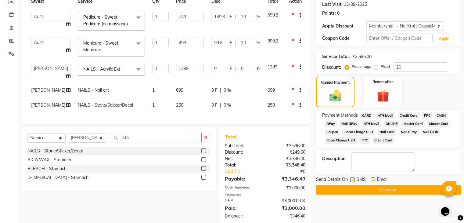
click at [334, 121] on span "GPay" at bounding box center [330, 123] width 13 height 7
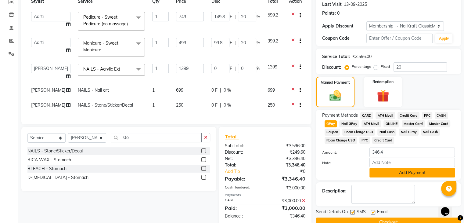
click at [388, 172] on button "Add Payment" at bounding box center [411, 172] width 85 height 9
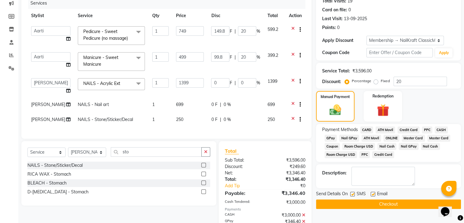
scroll to position [132, 0]
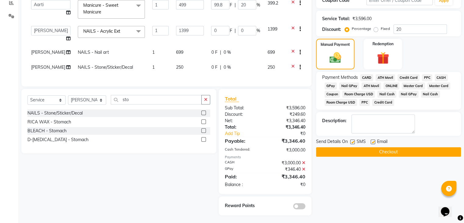
click at [399, 152] on button "Checkout" at bounding box center [388, 151] width 145 height 9
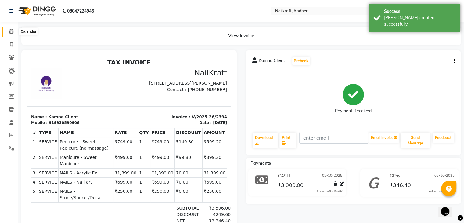
click at [12, 33] on icon at bounding box center [11, 31] width 4 height 5
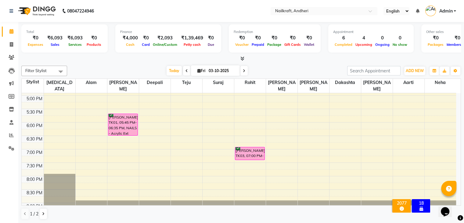
scroll to position [190, 0]
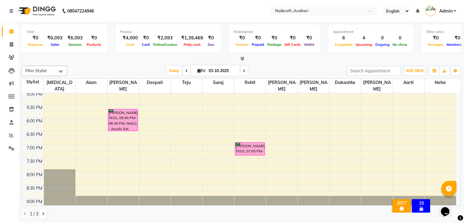
click at [326, 150] on div "10:00 AM 10:30 AM 11:00 AM 11:30 AM 12:00 PM 12:30 PM 1:00 PM 1:30 PM 2:00 PM 2…" at bounding box center [239, 64] width 434 height 322
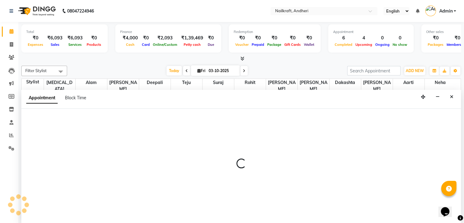
scroll to position [0, 0]
select select "90866"
select select "1170"
select select "tentative"
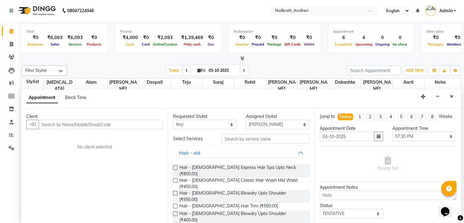
click at [92, 122] on input "text" at bounding box center [101, 124] width 124 height 9
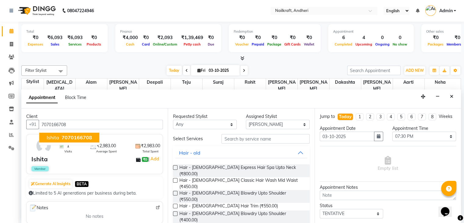
click at [84, 133] on button "Ishita 7070166708" at bounding box center [69, 138] width 60 height 10
type input "7070166708"
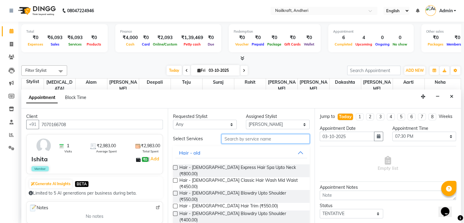
drag, startPoint x: 239, startPoint y: 134, endPoint x: 275, endPoint y: 125, distance: 37.5
click at [275, 125] on div "Requested Stylist Any Aarti Alam Alfred Dakashta Deepali Deepu Chatry Neha Niki…" at bounding box center [241, 165] width 146 height 115
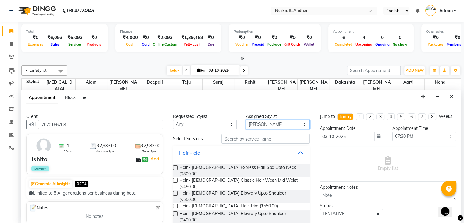
click at [275, 125] on select "Select Aarti Alam Alfred Dakashta Deepali Deepu Chatry Neha Nikita Rohit sangee…" at bounding box center [278, 124] width 64 height 9
select select "90557"
click at [246, 120] on select "Select Aarti Alam Alfred Dakashta Deepali Deepu Chatry Neha Nikita Rohit sangee…" at bounding box center [278, 124] width 64 height 9
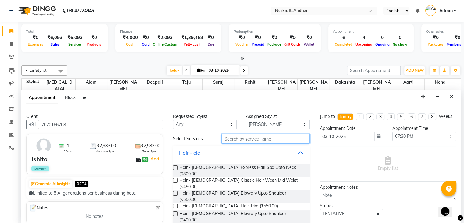
click at [272, 140] on input "text" at bounding box center [265, 138] width 88 height 9
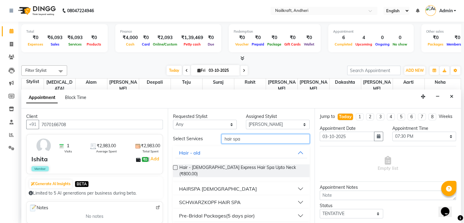
scroll to position [12, 0]
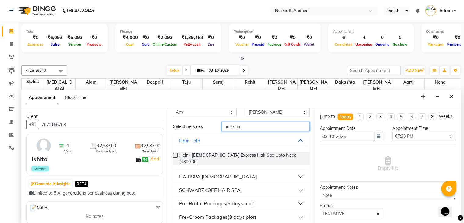
type input "hair spa"
click at [296, 184] on button "SCHWARZKOPF HAIR SPA" at bounding box center [240, 189] width 131 height 11
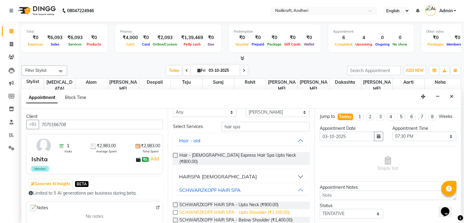
click at [272, 209] on span "SCHWARZKOPF HAIR SPA - Upto Shoulder (₹1,100.00)" at bounding box center [234, 213] width 110 height 8
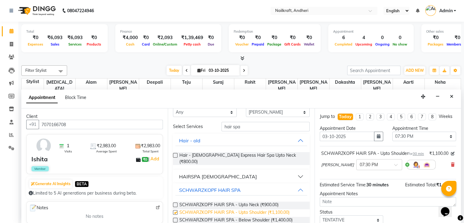
checkbox input "false"
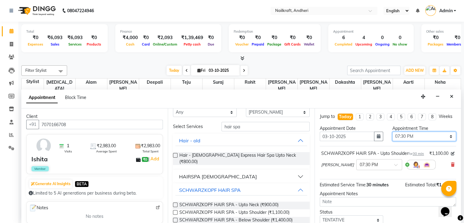
click at [414, 141] on select "Select 11:00 AM 11:15 AM 11:30 AM 11:45 AM 12:00 PM 12:15 PM 12:30 PM 12:45 PM …" at bounding box center [424, 135] width 64 height 9
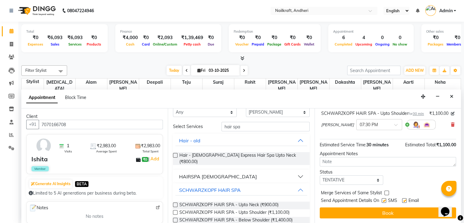
click at [372, 186] on div "Jump to Today 1 2 3 4 5 6 7 8 Weeks Appointment Date 03-10-2025 Appointment Tim…" at bounding box center [387, 165] width 146 height 115
click at [370, 181] on select "Select TENTATIVE CONFIRM CHECK-IN UPCOMING" at bounding box center [352, 179] width 64 height 9
select select "confirm booking"
click at [320, 175] on select "Select TENTATIVE CONFIRM CHECK-IN UPCOMING" at bounding box center [352, 179] width 64 height 9
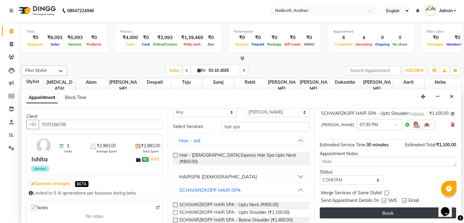
click at [366, 209] on button "Book" at bounding box center [388, 212] width 136 height 11
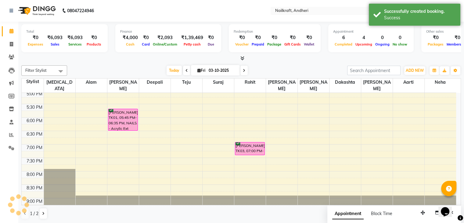
scroll to position [0, 0]
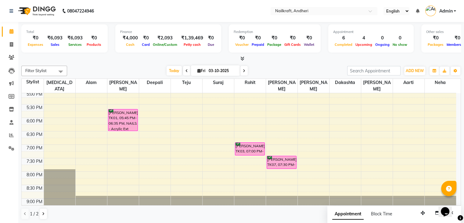
click at [146, 71] on div "Today Fri 03-10-2025" at bounding box center [207, 70] width 274 height 9
click at [114, 68] on div "Today Fri 03-10-2025" at bounding box center [207, 70] width 274 height 9
click at [231, 1] on nav "08047224946 Select Location × Nailkraft, Andheri English ENGLISH Español العربي…" at bounding box center [232, 11] width 464 height 22
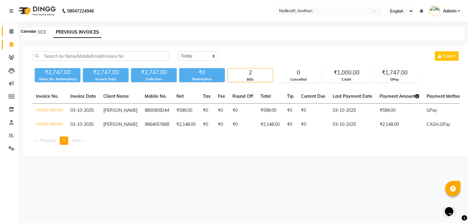
click at [12, 31] on icon at bounding box center [11, 31] width 4 height 5
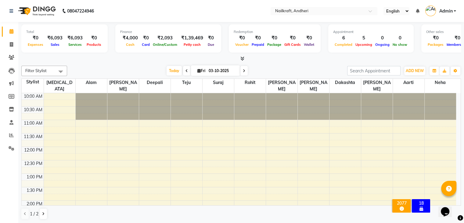
click at [84, 72] on div "[DATE] [DATE]" at bounding box center [207, 70] width 274 height 9
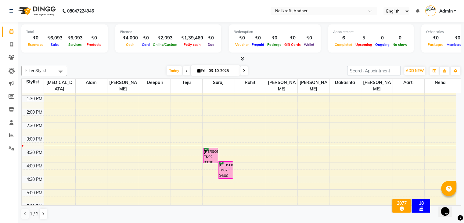
scroll to position [111, 0]
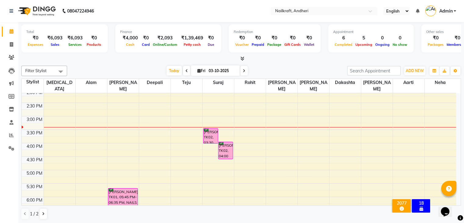
click at [282, 66] on div "[DATE] [DATE]" at bounding box center [207, 70] width 274 height 9
click at [263, 68] on div "[DATE] [DATE]" at bounding box center [207, 70] width 274 height 9
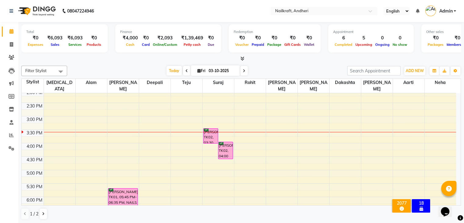
click at [149, 62] on div "Total ₹0 Expenses ₹6,093 Sales ₹6,093 Services ₹0 Products Finance ₹4,000 Cash …" at bounding box center [240, 122] width 445 height 201
click at [294, 72] on div "[DATE] [DATE]" at bounding box center [207, 70] width 274 height 9
click at [8, 86] on span at bounding box center [11, 83] width 11 height 7
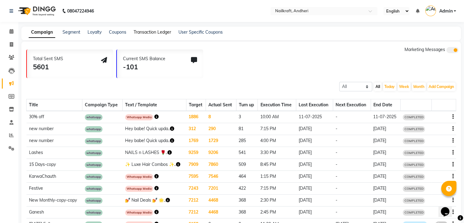
click at [151, 31] on link "Transaction Ledger" at bounding box center [153, 31] width 38 height 5
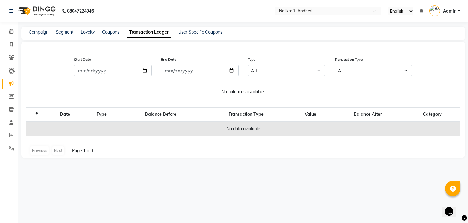
click at [150, 36] on link "Transaction Ledger" at bounding box center [149, 32] width 44 height 11
click at [189, 33] on link "User Specific Coupons" at bounding box center [200, 31] width 44 height 5
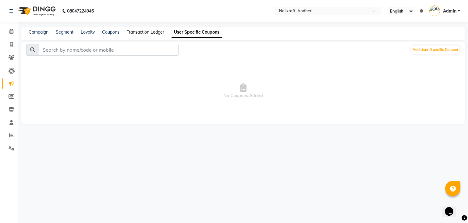
click at [151, 31] on link "Transaction Ledger" at bounding box center [146, 31] width 38 height 5
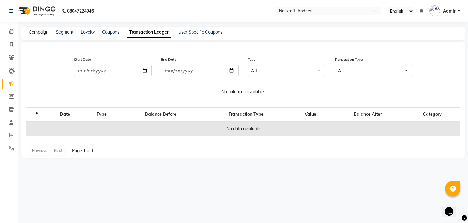
click at [42, 32] on link "Campaign" at bounding box center [39, 31] width 20 height 5
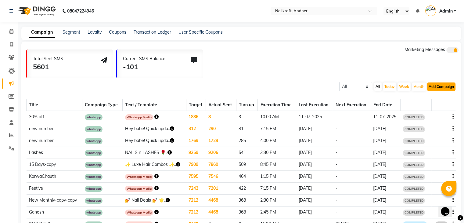
click at [430, 87] on button "Add Campaign" at bounding box center [441, 86] width 28 height 9
click at [266, 68] on div "Total Sent SMS 5601 Current SMS Balance -101 Marketing Messages" at bounding box center [243, 62] width 434 height 32
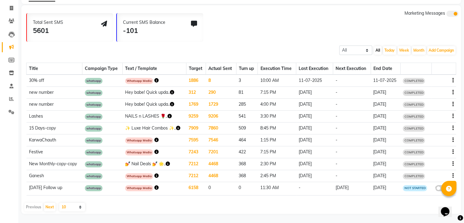
click at [240, 32] on div "Total Sent SMS 5601 Current SMS Balance -101 Marketing Messages" at bounding box center [243, 26] width 434 height 32
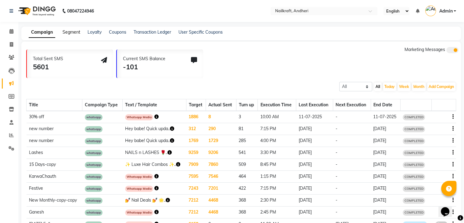
click at [73, 32] on link "Segment" at bounding box center [72, 31] width 18 height 5
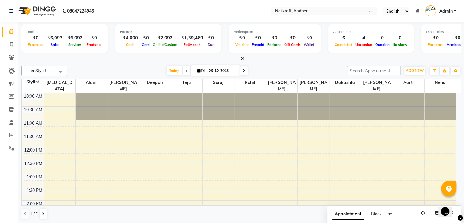
scroll to position [190, 0]
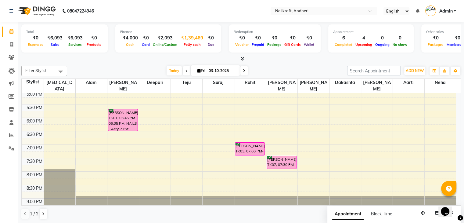
click at [189, 43] on span "Petty cash" at bounding box center [192, 44] width 20 height 4
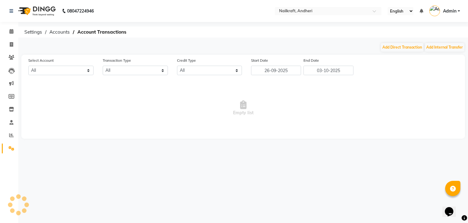
select select "5067"
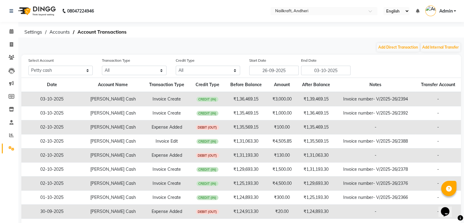
click at [223, 34] on ol "Settings Accounts Account Transactions" at bounding box center [239, 32] width 437 height 11
click at [13, 30] on icon at bounding box center [11, 31] width 4 height 5
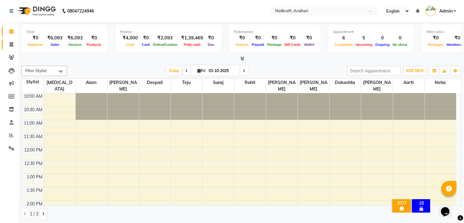
click at [6, 48] on link "Invoice" at bounding box center [9, 45] width 15 height 10
select select "service"
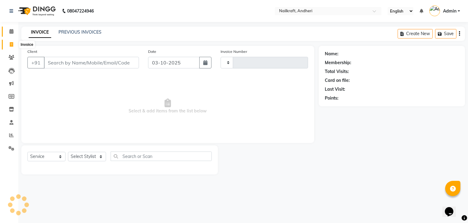
type input "2395"
select select "6081"
click at [11, 58] on icon at bounding box center [12, 57] width 6 height 5
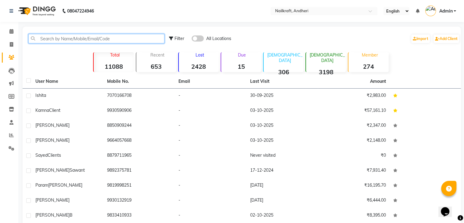
click at [75, 36] on input "text" at bounding box center [96, 38] width 136 height 9
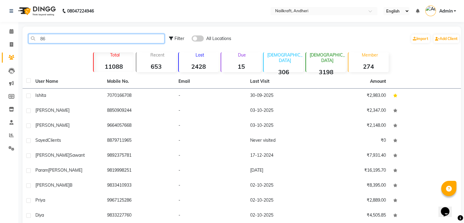
type input "8"
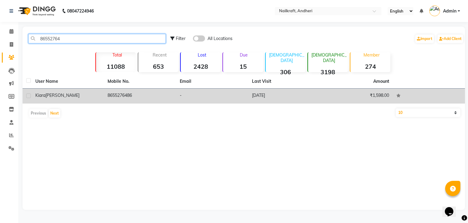
type input "86552764"
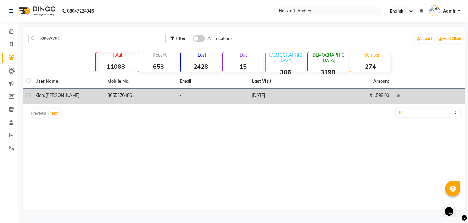
click at [113, 100] on td "8655276486" at bounding box center [140, 95] width 72 height 15
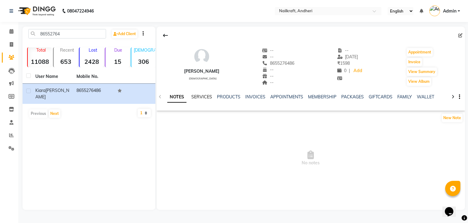
click at [201, 97] on link "SERVICES" at bounding box center [201, 96] width 21 height 5
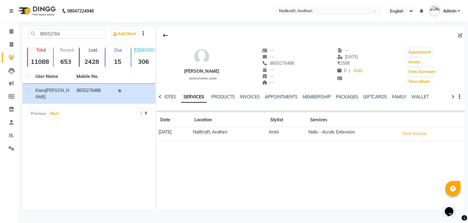
click at [397, 131] on td "Nails - Acrylic Extension" at bounding box center [352, 134] width 91 height 14
click at [73, 35] on input "86552764" at bounding box center [67, 33] width 78 height 9
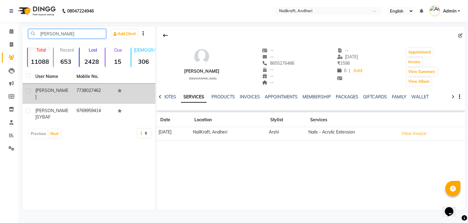
type input "aashna"
click at [93, 92] on td "7738027462" at bounding box center [93, 94] width 41 height 20
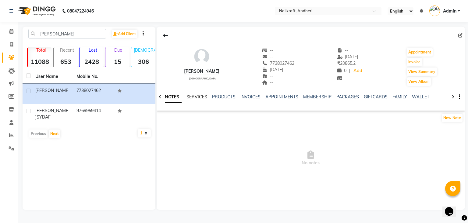
click at [204, 95] on link "SERVICES" at bounding box center [197, 96] width 21 height 5
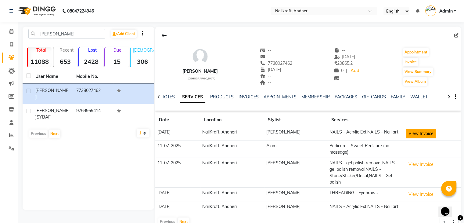
click at [427, 137] on button "View Invoice" at bounding box center [421, 133] width 30 height 9
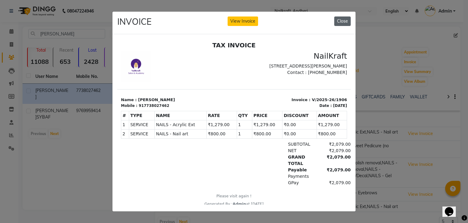
click at [348, 17] on button "Close" at bounding box center [342, 20] width 16 height 9
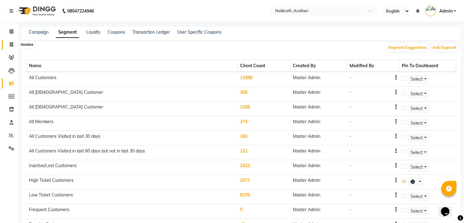
click at [12, 46] on icon at bounding box center [11, 44] width 3 height 5
select select "service"
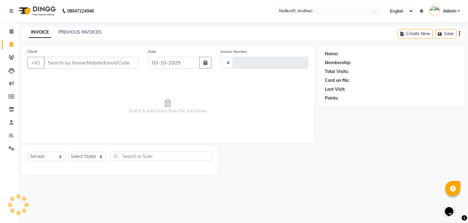
type input "2395"
select select "6081"
click at [85, 64] on input "Client" at bounding box center [91, 63] width 95 height 12
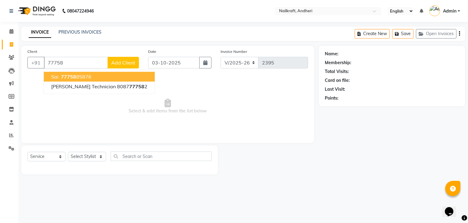
click at [83, 81] on button "Sai 77758 85876" at bounding box center [99, 77] width 111 height 10
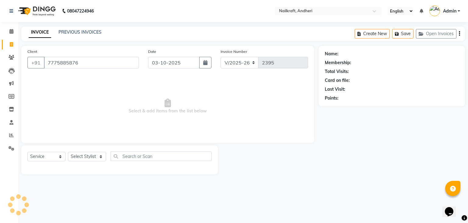
type input "7775885876"
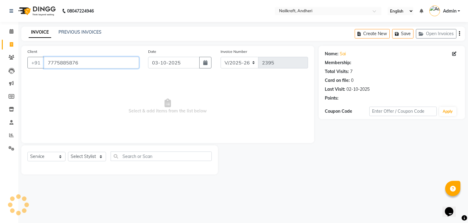
click at [66, 63] on input "7775885876" at bounding box center [91, 63] width 95 height 12
select select "2: Object"
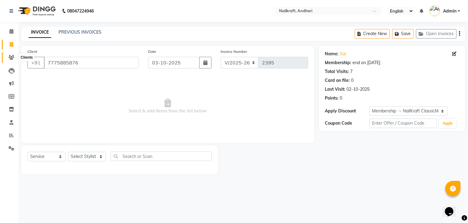
click at [12, 60] on span at bounding box center [11, 57] width 11 height 7
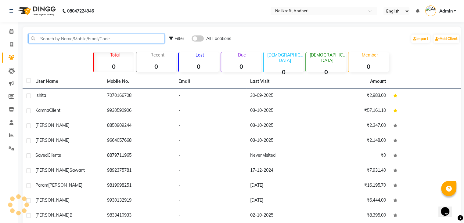
click at [82, 37] on input "text" at bounding box center [96, 38] width 136 height 9
paste input "7775885876"
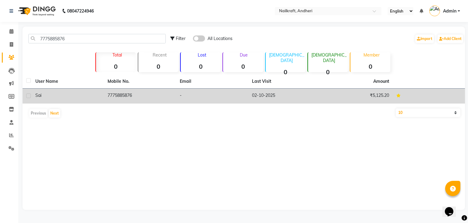
click at [124, 92] on td "7775885876" at bounding box center [140, 95] width 72 height 15
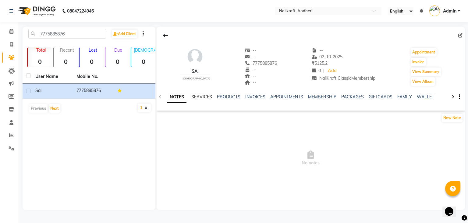
click at [204, 97] on link "SERVICES" at bounding box center [201, 96] width 21 height 5
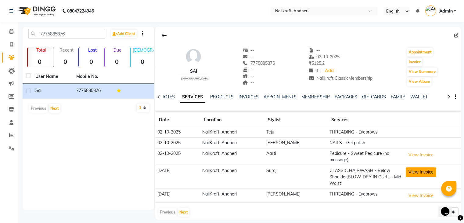
click at [413, 173] on button "View Invoice" at bounding box center [421, 171] width 30 height 9
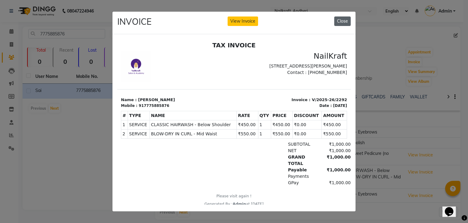
click at [345, 20] on button "Close" at bounding box center [342, 20] width 16 height 9
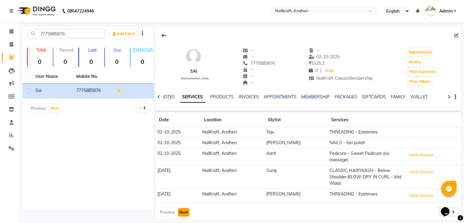
click at [180, 208] on button "Next" at bounding box center [184, 212] width 12 height 9
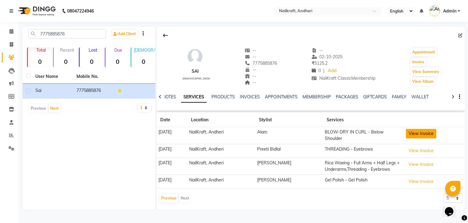
click at [421, 133] on button "View Invoice" at bounding box center [421, 133] width 30 height 9
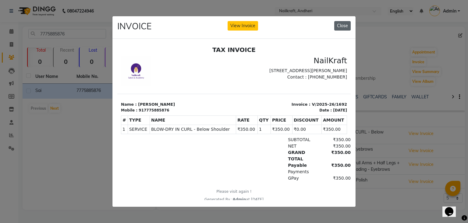
click at [342, 24] on button "Close" at bounding box center [342, 25] width 16 height 9
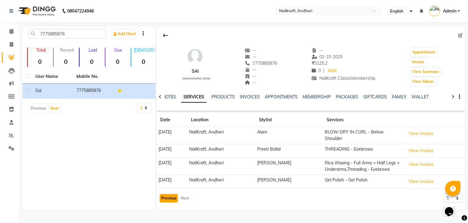
click at [167, 195] on button "Previous" at bounding box center [169, 198] width 18 height 9
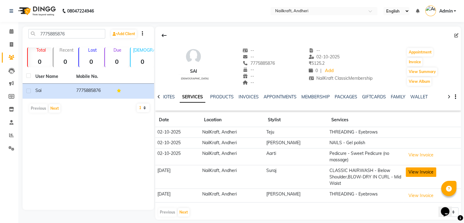
click at [412, 170] on button "View Invoice" at bounding box center [421, 171] width 30 height 9
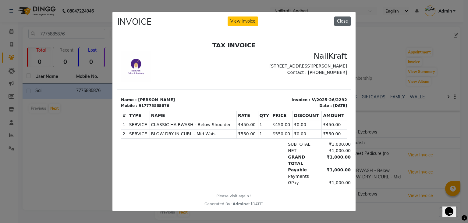
click at [344, 18] on button "Close" at bounding box center [342, 20] width 16 height 9
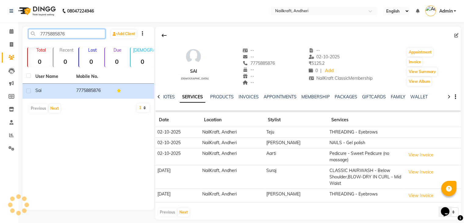
click at [52, 34] on input "7775885876" at bounding box center [66, 33] width 77 height 9
click at [79, 34] on input "7775885876" at bounding box center [66, 33] width 77 height 9
type input "7"
